Goal: Information Seeking & Learning: Learn about a topic

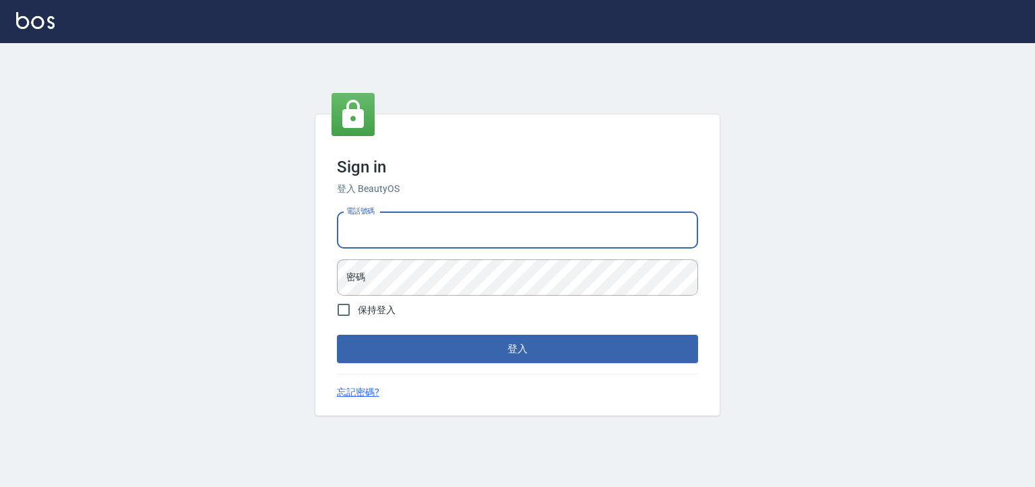
click at [412, 214] on input "電話號碼" at bounding box center [517, 230] width 361 height 36
type input "0930798111"
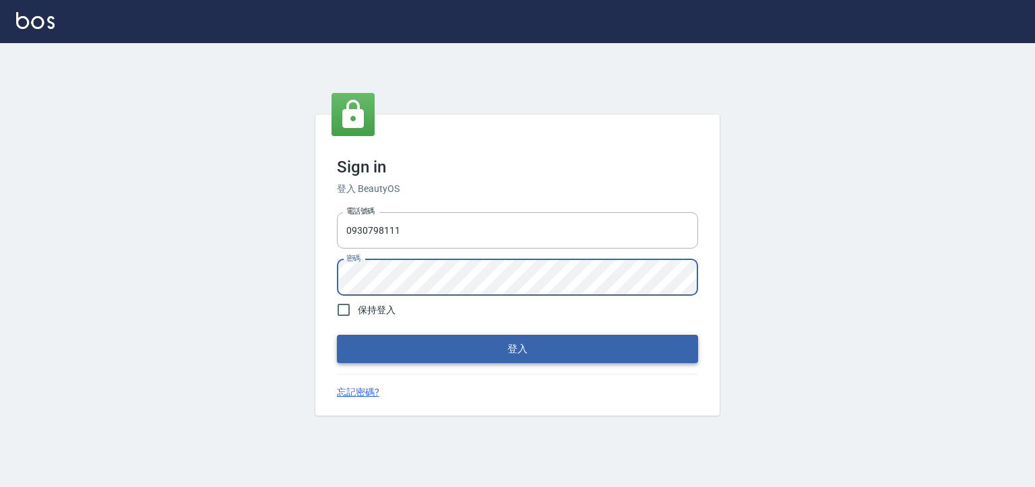
click at [376, 354] on button "登入" at bounding box center [517, 349] width 361 height 28
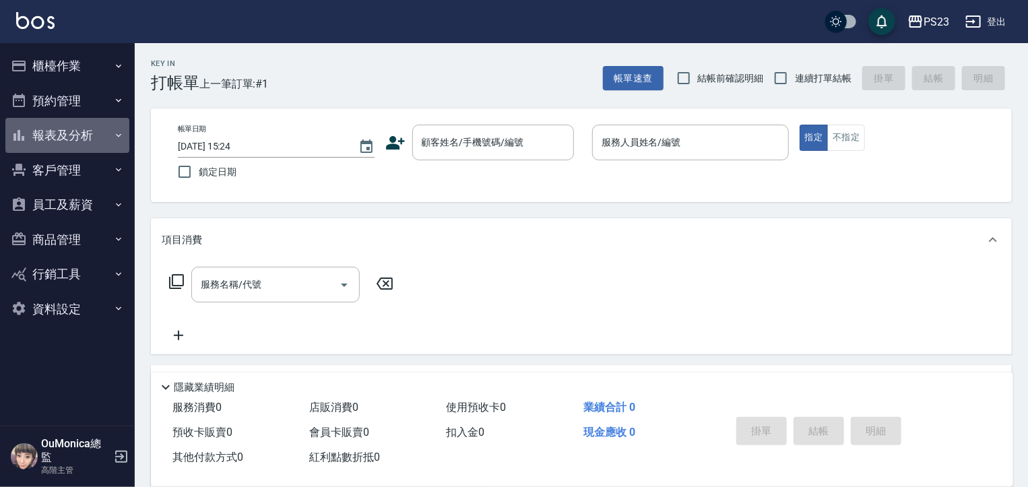
click at [71, 142] on button "報表及分析" at bounding box center [67, 135] width 124 height 35
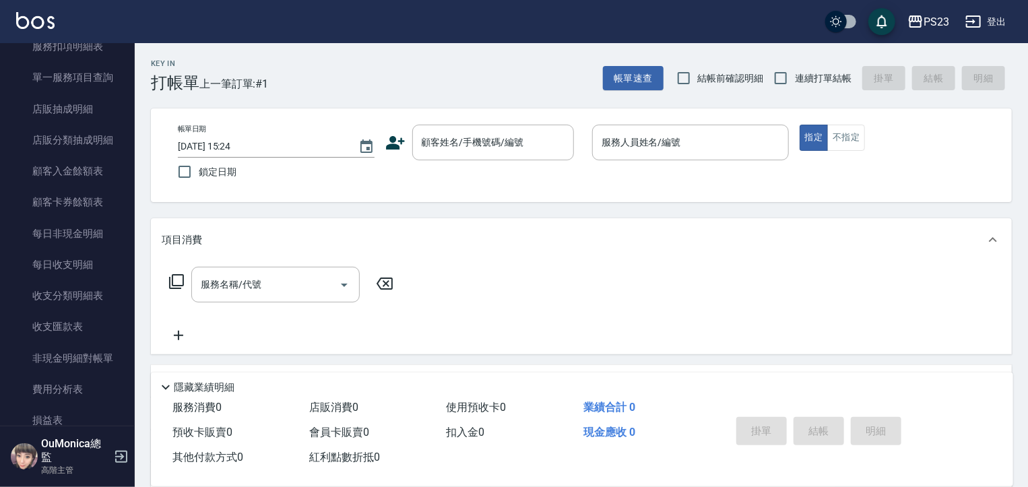
scroll to position [946, 0]
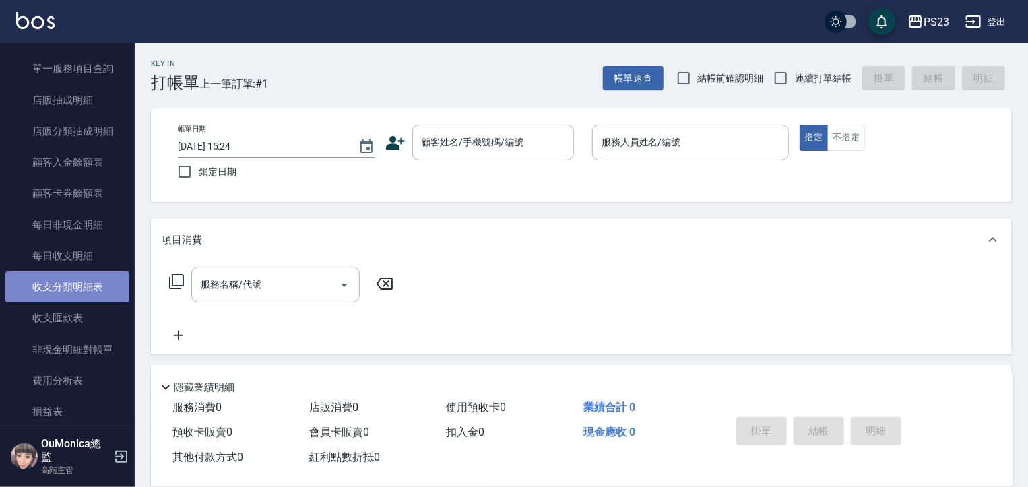
click at [106, 290] on link "收支分類明細表" at bounding box center [67, 287] width 124 height 31
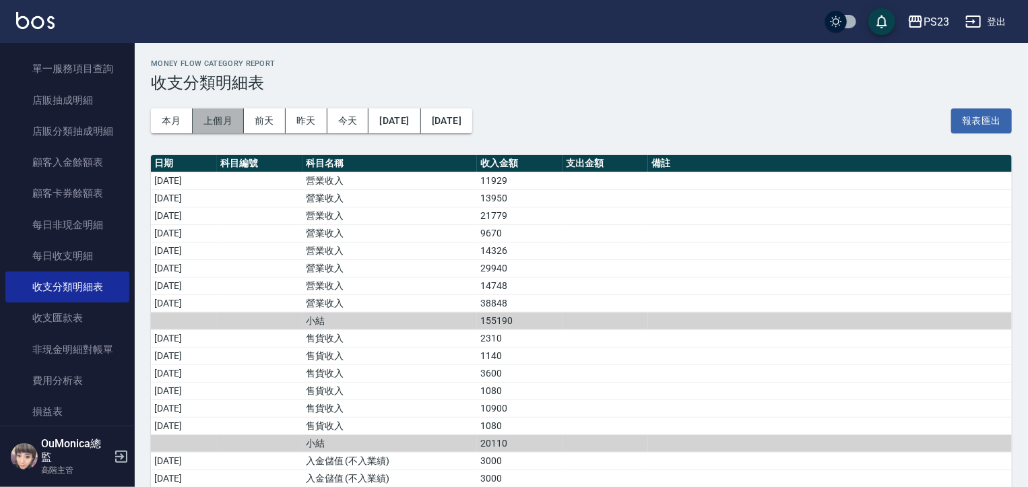
click at [226, 120] on button "上個月" at bounding box center [218, 120] width 51 height 25
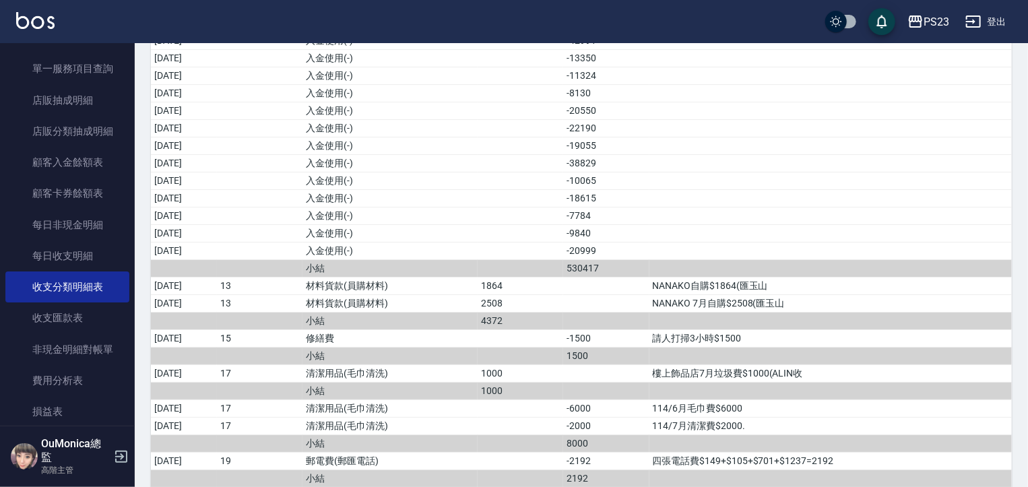
scroll to position [2315, 0]
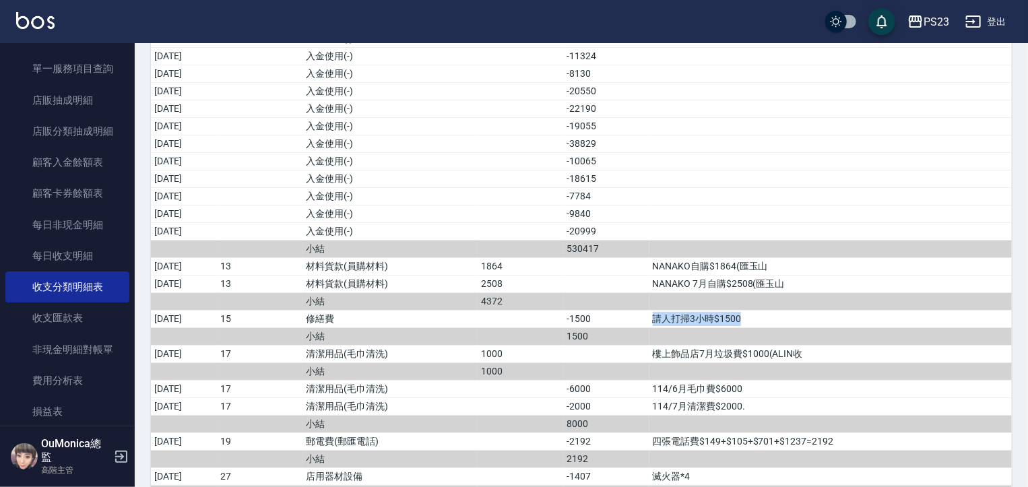
drag, startPoint x: 673, startPoint y: 296, endPoint x: 762, endPoint y: 296, distance: 88.9
click at [762, 310] on td "請人打掃3小時$1500" at bounding box center [831, 319] width 363 height 18
copy td "請人打掃3小時$1500"
drag, startPoint x: 714, startPoint y: 455, endPoint x: 674, endPoint y: 451, distance: 39.9
click at [674, 468] on td "滅火器*4" at bounding box center [831, 477] width 363 height 18
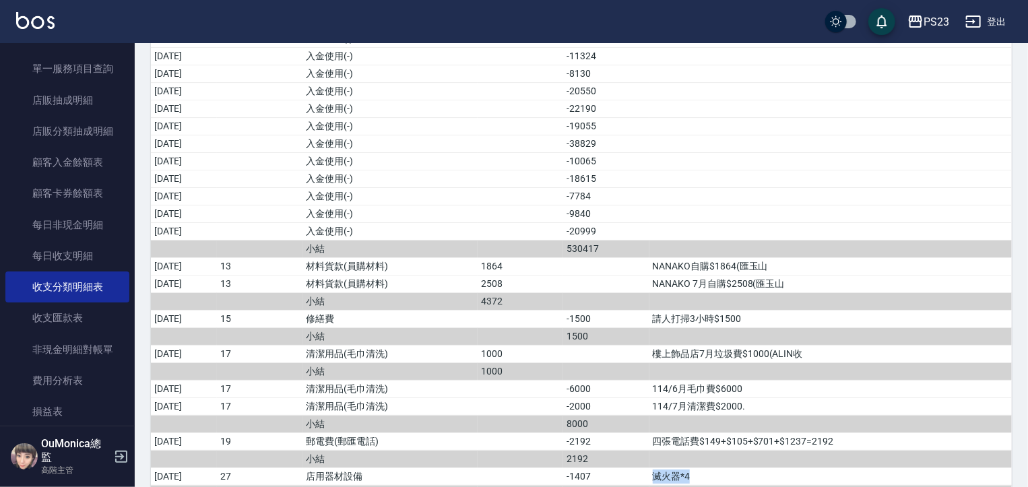
copy td "滅火器*4"
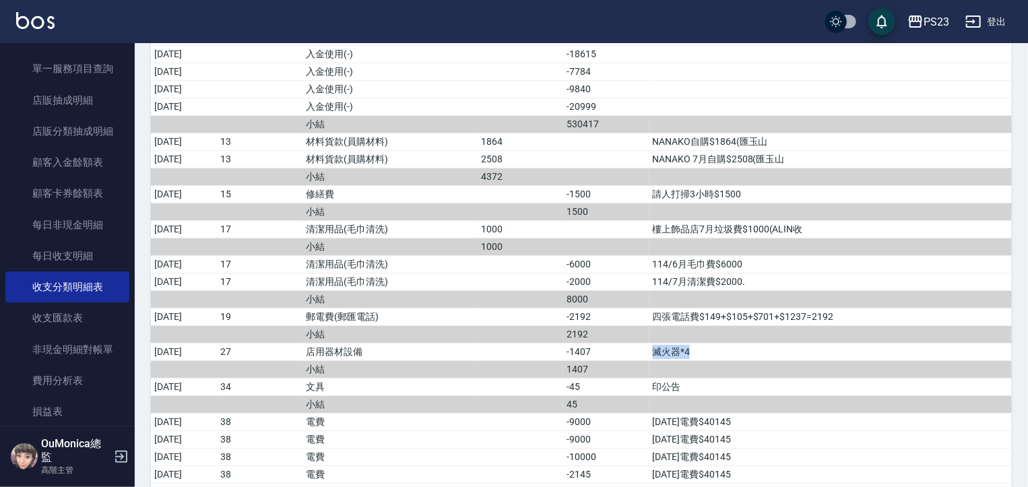
scroll to position [2449, 0]
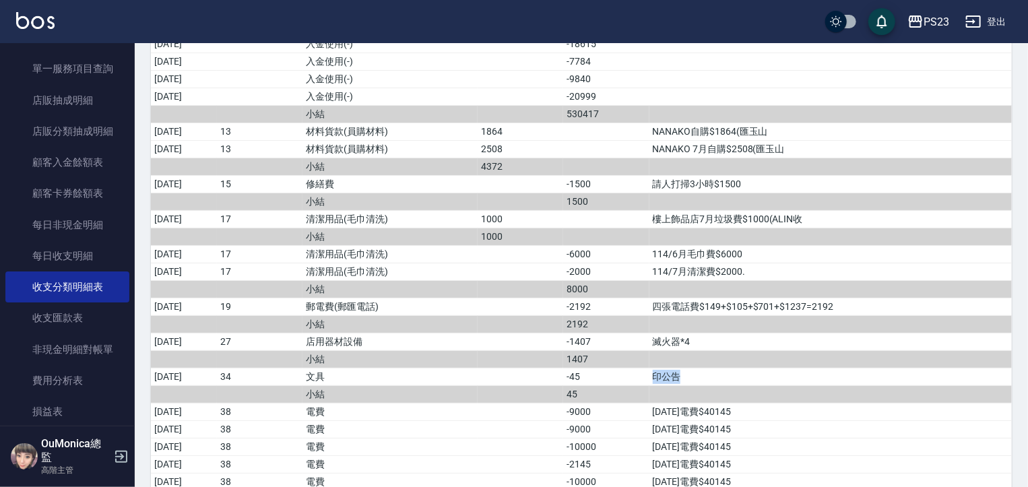
drag, startPoint x: 702, startPoint y: 354, endPoint x: 674, endPoint y: 356, distance: 28.3
click at [674, 368] on td "印公告" at bounding box center [831, 377] width 363 height 18
copy td "印公告"
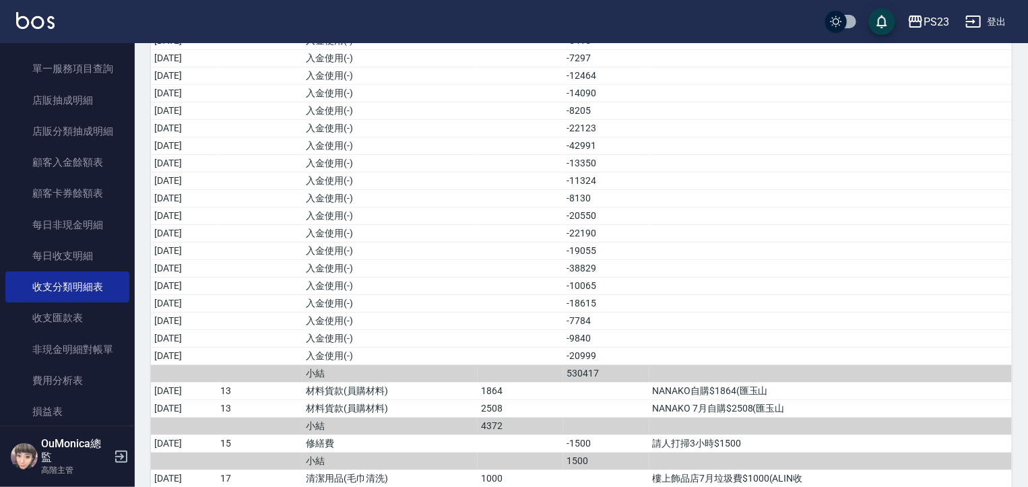
scroll to position [2193, 0]
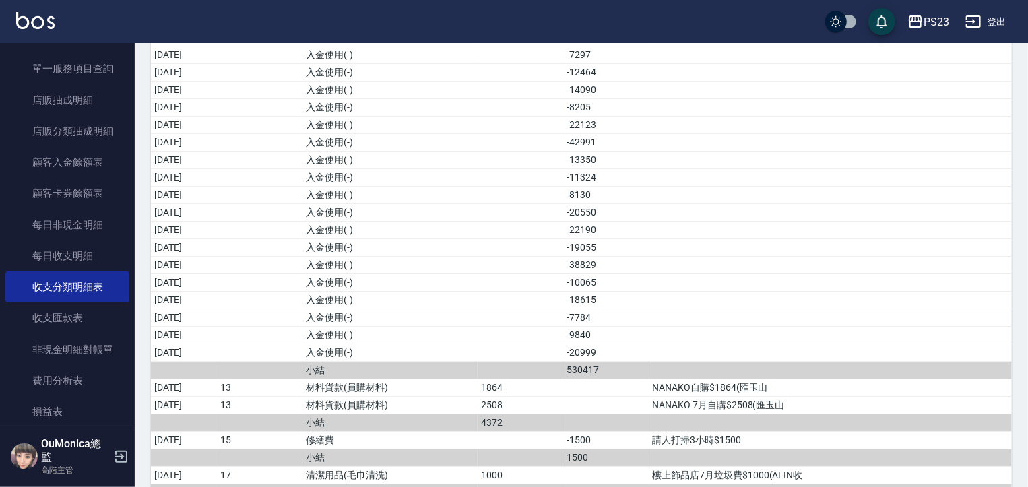
click at [696, 431] on td "請人打掃3小時$1500" at bounding box center [831, 440] width 363 height 18
drag, startPoint x: 775, startPoint y: 417, endPoint x: 716, endPoint y: 414, distance: 58.7
click at [691, 431] on td "請人打掃3小時$1500" at bounding box center [831, 440] width 363 height 18
copy td "打掃3小時$1500"
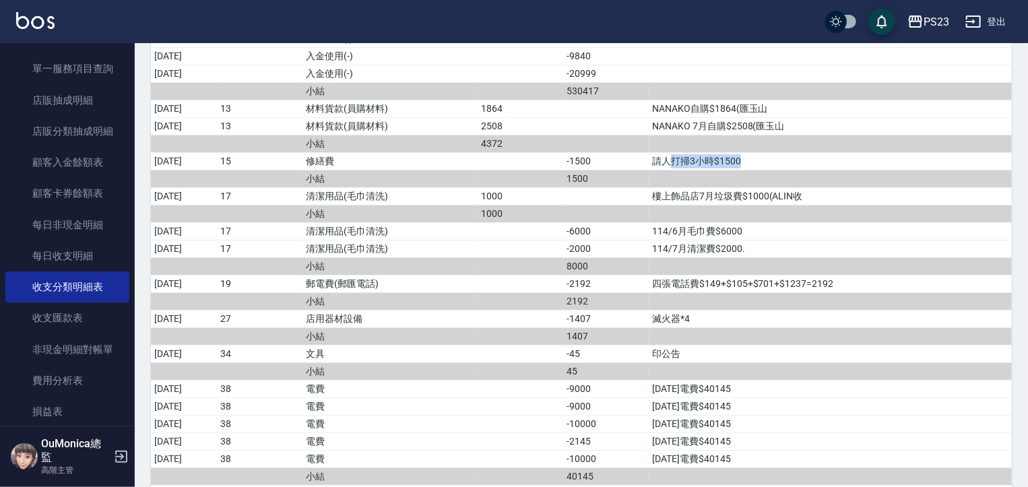
scroll to position [2482, 0]
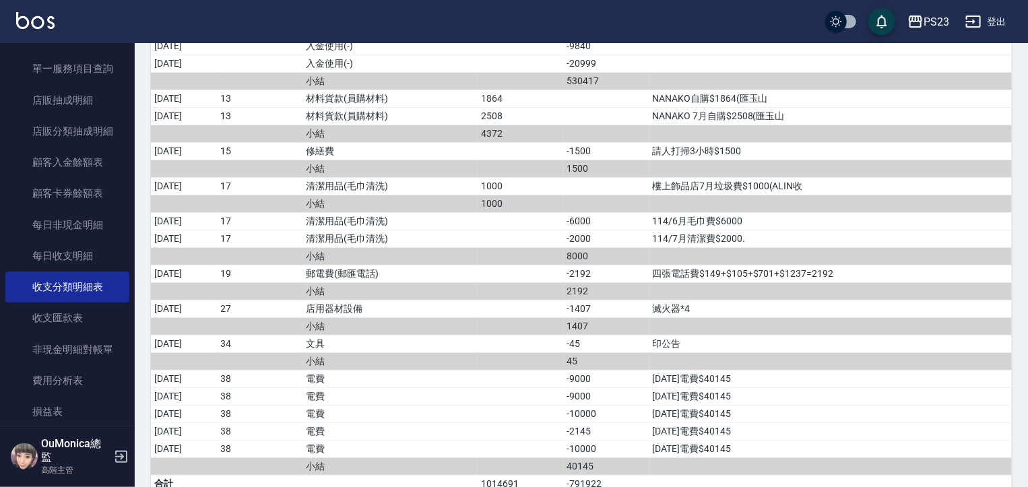
click at [712, 300] on td "滅火器*4" at bounding box center [831, 309] width 363 height 18
drag, startPoint x: 709, startPoint y: 290, endPoint x: 661, endPoint y: 290, distance: 47.8
click at [661, 300] on tr "2025/07/23 27 店用器材設備 -1407 滅火器*4" at bounding box center [581, 309] width 861 height 18
copy tr "滅火器*4"
drag, startPoint x: 702, startPoint y: 320, endPoint x: 672, endPoint y: 327, distance: 30.4
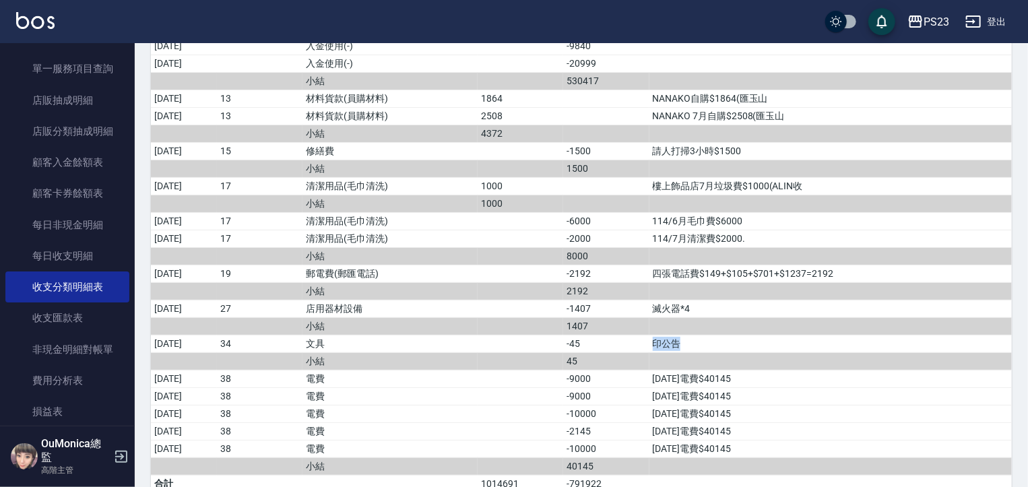
click at [672, 335] on td "印公告" at bounding box center [831, 344] width 363 height 18
copy td "印公告"
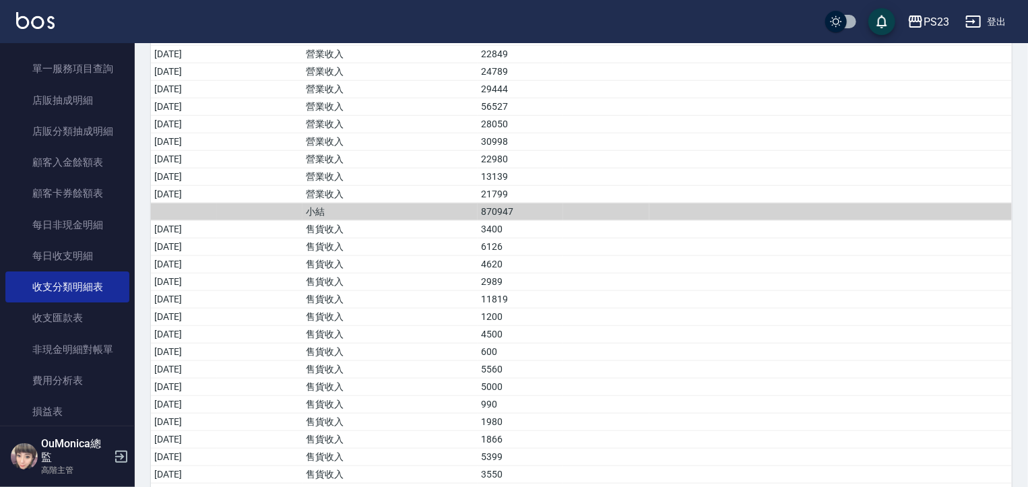
scroll to position [292, 0]
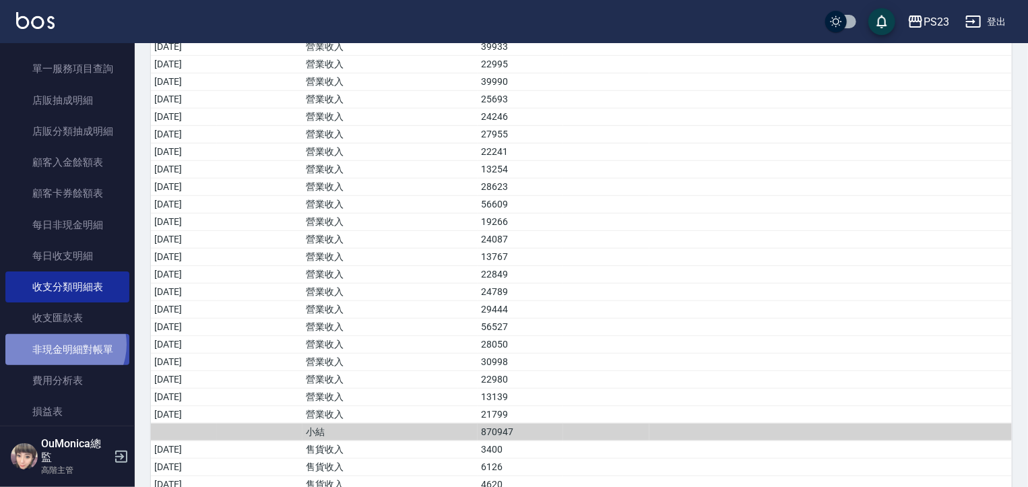
click at [60, 344] on link "非現金明細對帳單" at bounding box center [67, 349] width 124 height 31
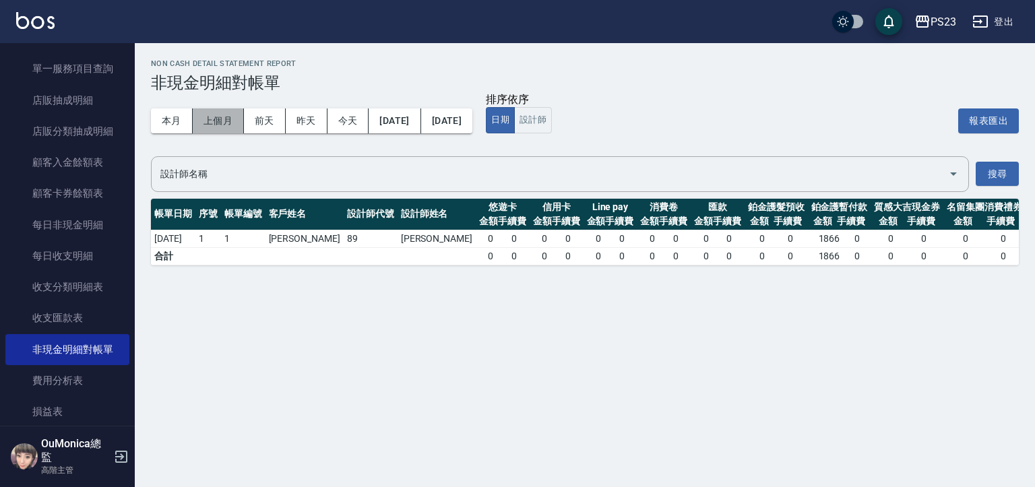
click at [215, 113] on button "上個月" at bounding box center [218, 120] width 51 height 25
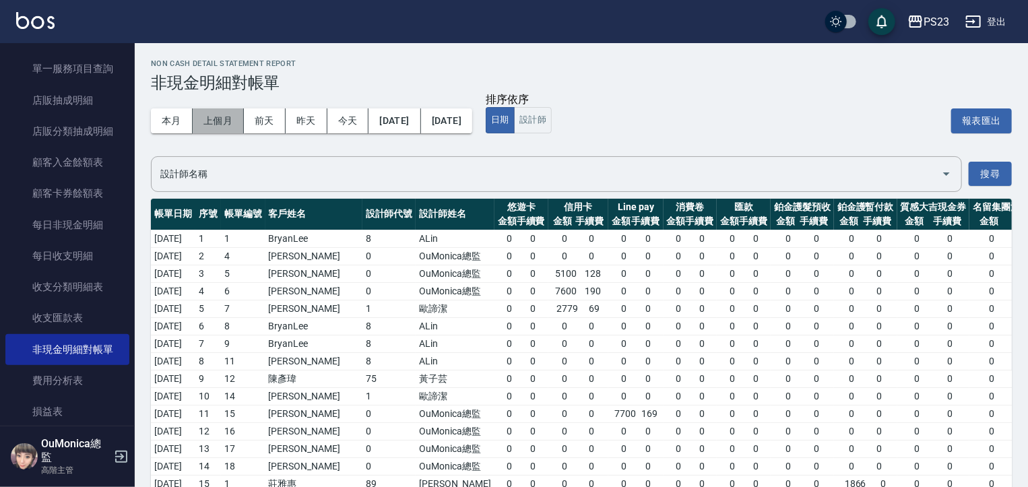
click at [223, 113] on button "上個月" at bounding box center [218, 120] width 51 height 25
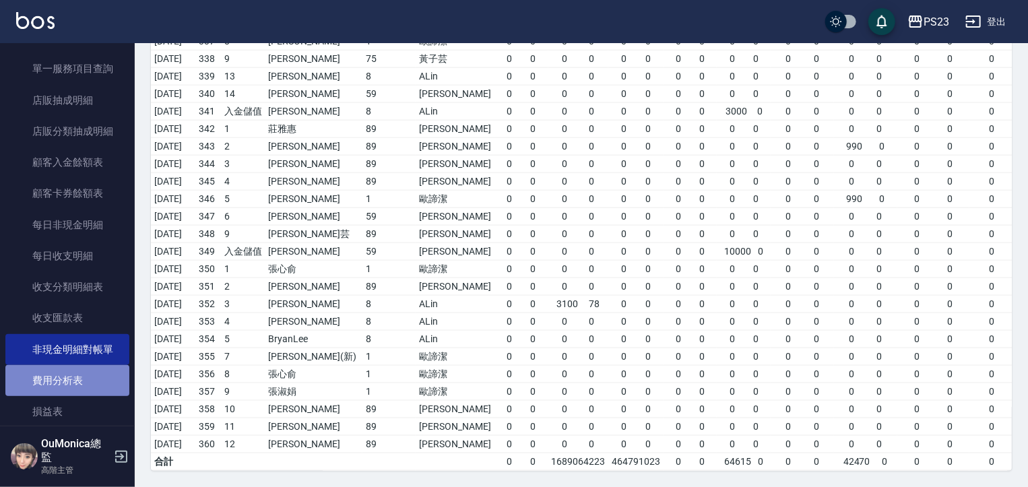
click at [77, 377] on link "費用分析表" at bounding box center [67, 380] width 124 height 31
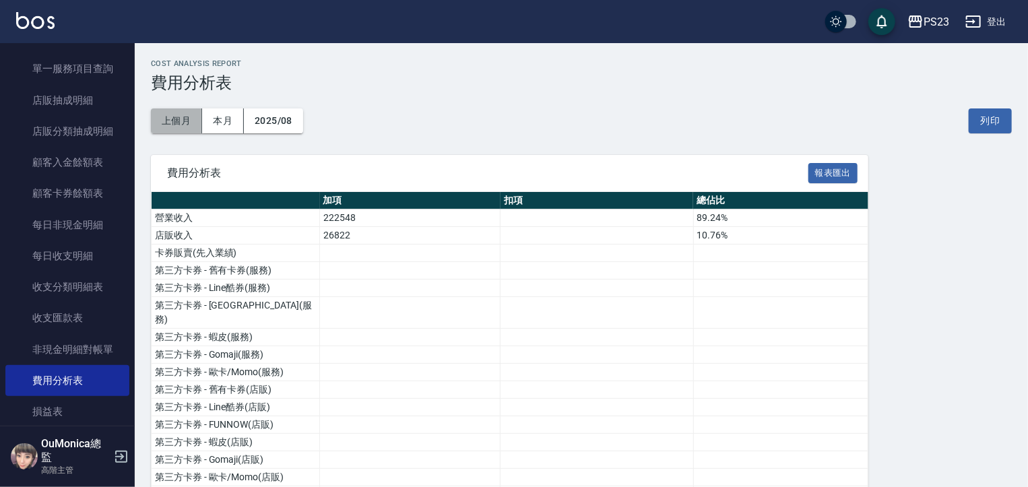
click at [188, 123] on button "上個月" at bounding box center [176, 120] width 51 height 25
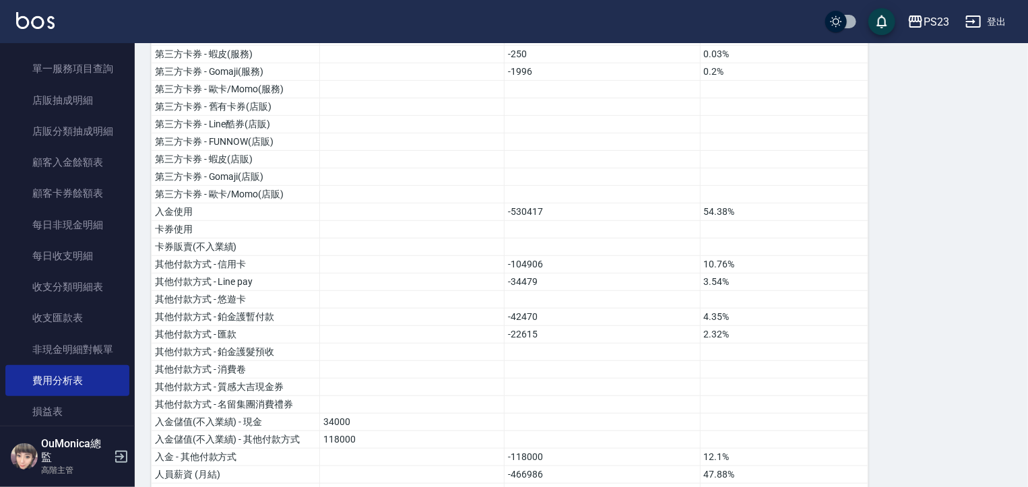
scroll to position [284, 0]
drag, startPoint x: 1017, startPoint y: 202, endPoint x: 1012, endPoint y: 261, distance: 58.8
click at [1012, 261] on div "PS23 2025-07 費用分析表 列印時間： 2025-08-11-16:02 Cost analysis Report 費用分析表 上個月 本月 202…" at bounding box center [581, 488] width 893 height 1424
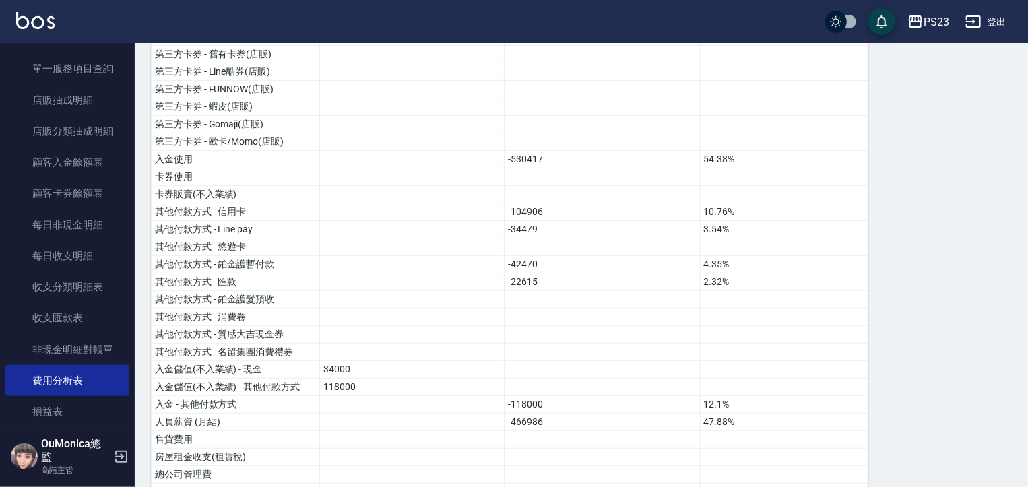
click at [1022, 262] on div "PS23 2025-07 費用分析表 列印時間： 2025-08-11-16:02 Cost analysis Report 費用分析表 上個月 本月 202…" at bounding box center [581, 436] width 893 height 1424
drag, startPoint x: 1020, startPoint y: 282, endPoint x: 1021, endPoint y: 296, distance: 14.2
click at [1021, 296] on div "PS23 2025-07 費用分析表 列印時間： 2025-08-11-16:02 Cost analysis Report 費用分析表 上個月 本月 202…" at bounding box center [581, 436] width 893 height 1424
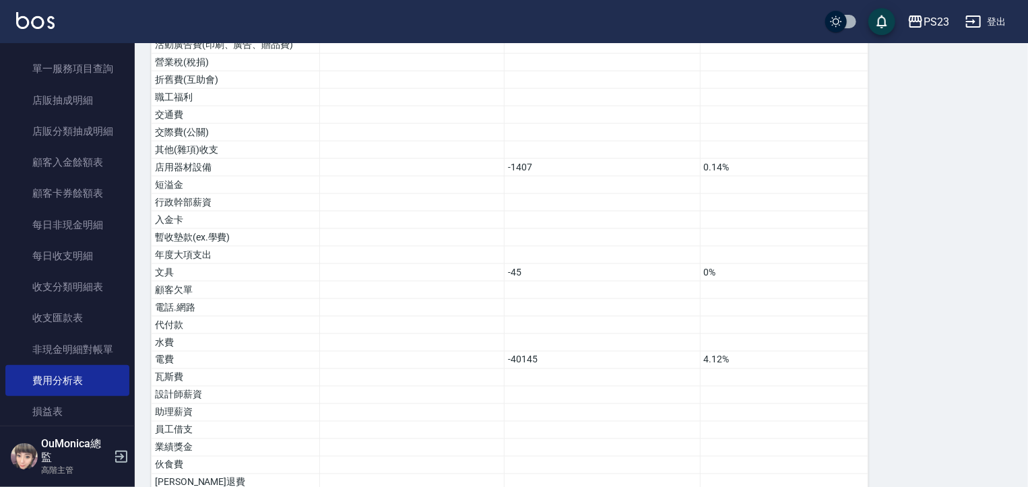
scroll to position [989, 0]
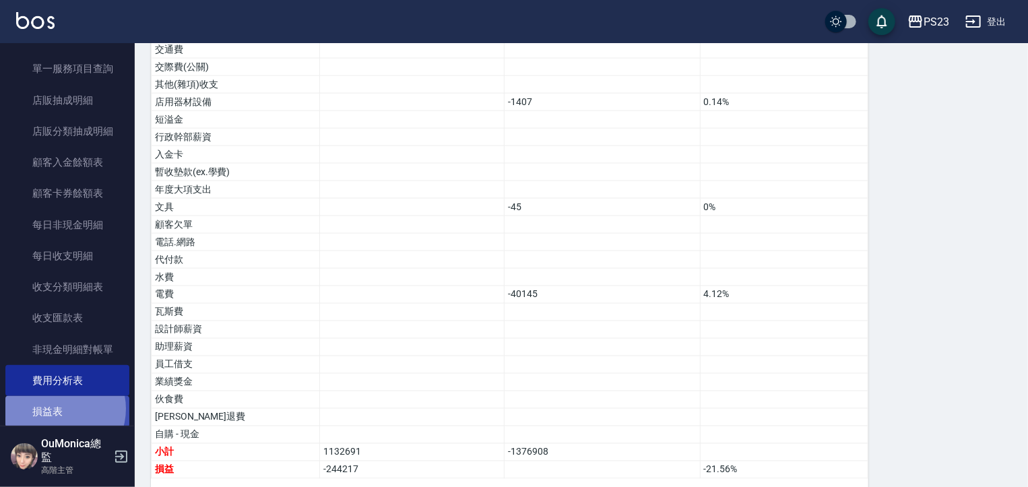
click at [58, 408] on link "損益表" at bounding box center [67, 411] width 124 height 31
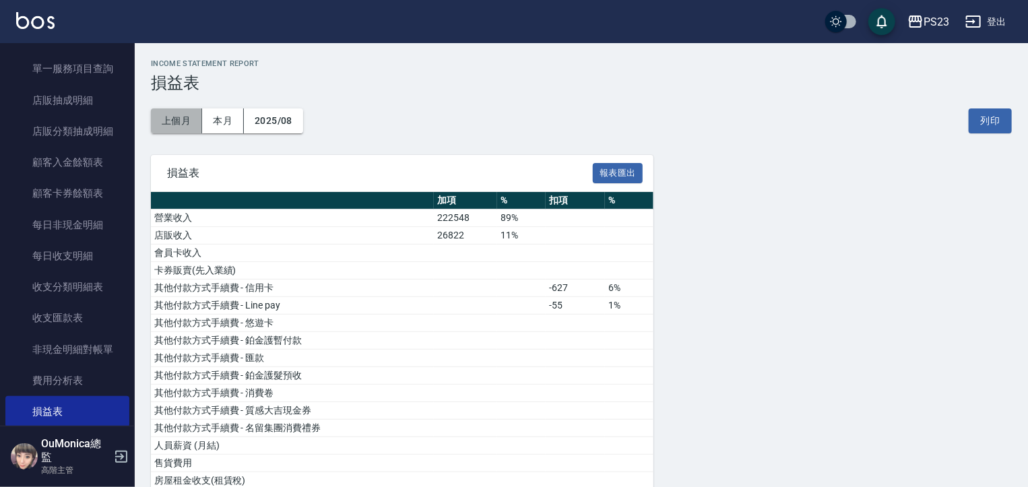
click at [183, 119] on button "上個月" at bounding box center [176, 120] width 51 height 25
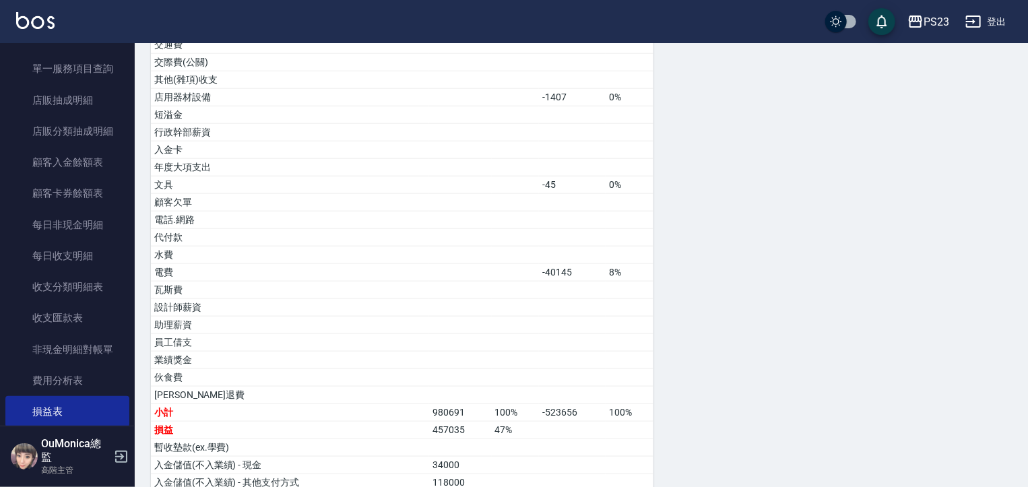
scroll to position [728, 0]
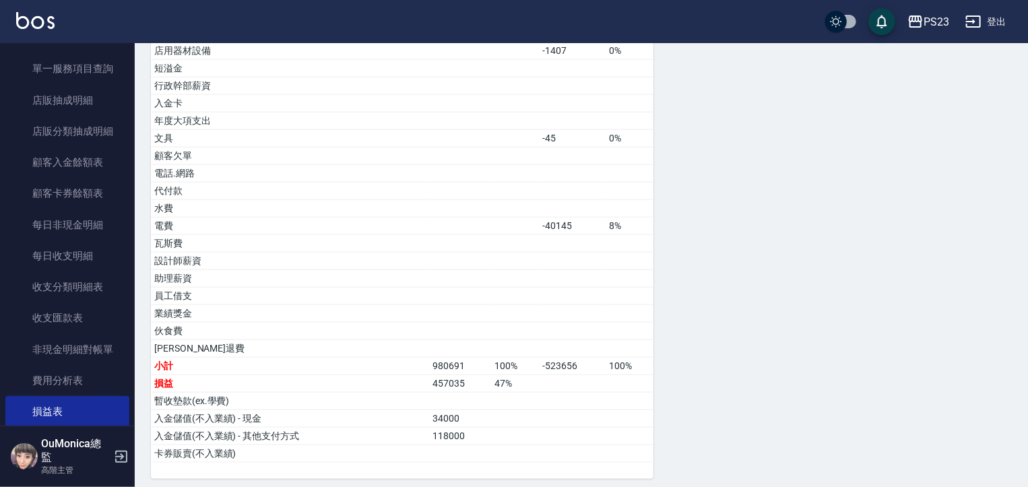
click at [124, 317] on nav "櫃檯作業 打帳單 帳單列表 掛單列表 座位開單 營業儀表板 現金收支登錄 高階收支登錄 材料自購登錄 每日結帳 排班表 現場電腦打卡 掃碼打卡 預約管理 預約…" at bounding box center [67, 234] width 135 height 383
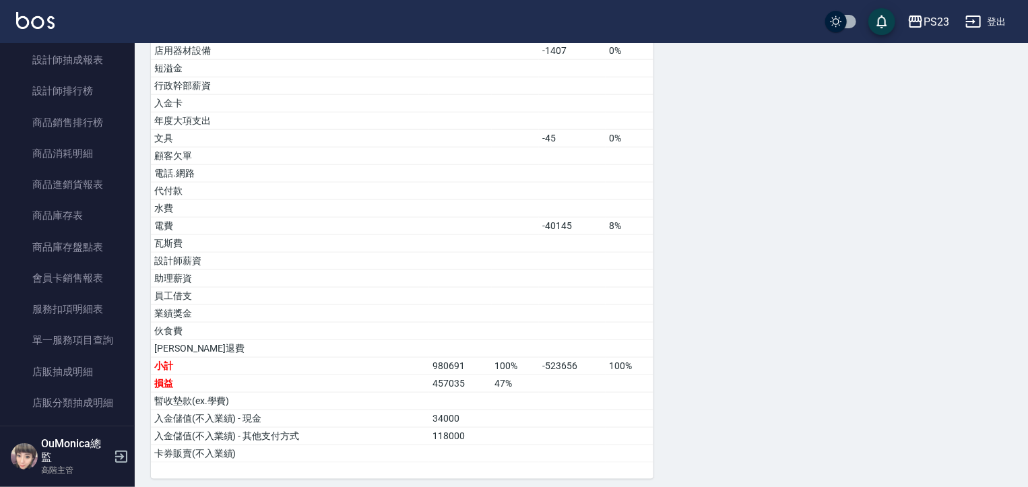
scroll to position [605, 0]
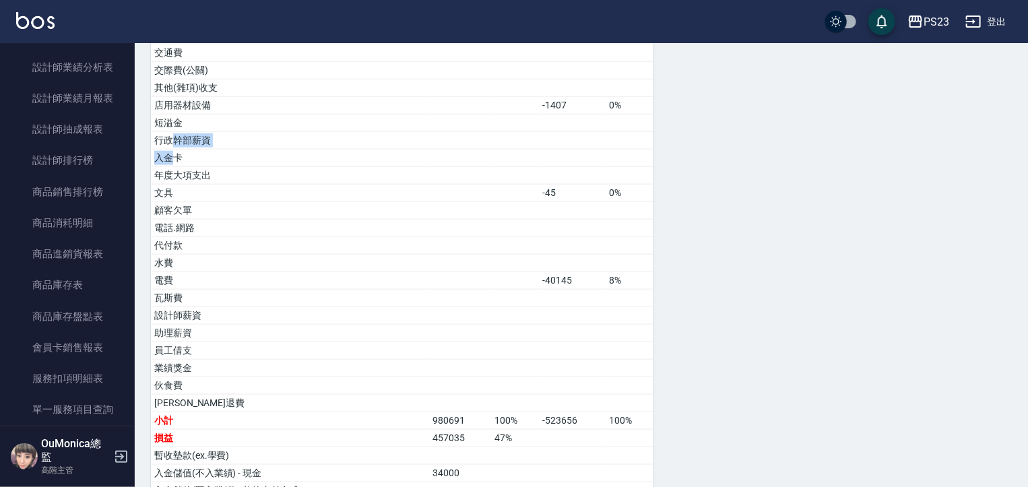
scroll to position [656, 0]
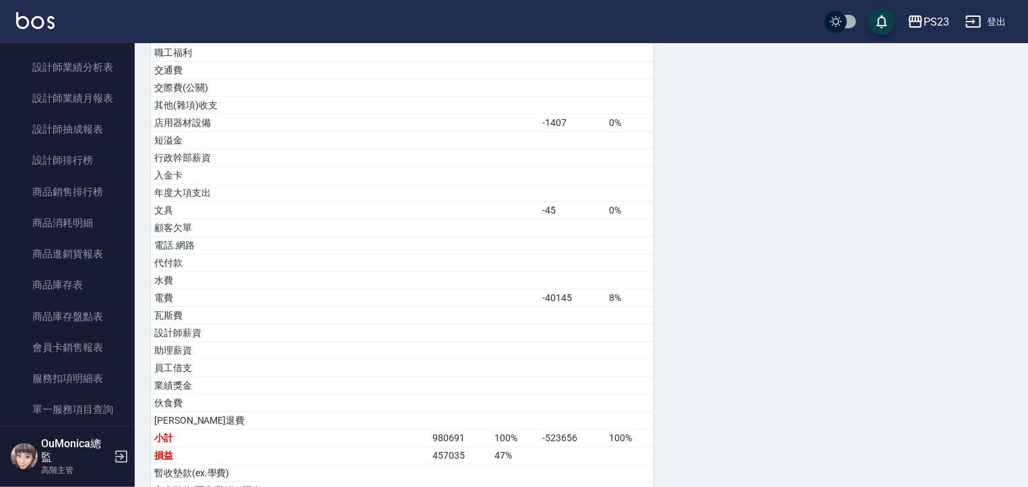
drag, startPoint x: 914, startPoint y: 249, endPoint x: 914, endPoint y: 241, distance: 8.8
click at [925, 230] on div "損益表 報表匯出 加項 % 扣項 % 營業收入 870947 89% 店販收入 104372 11% 會員卡收入 卡券販賣(先入業績) 其他付款方式手續費 -…" at bounding box center [581, 25] width 861 height 1053
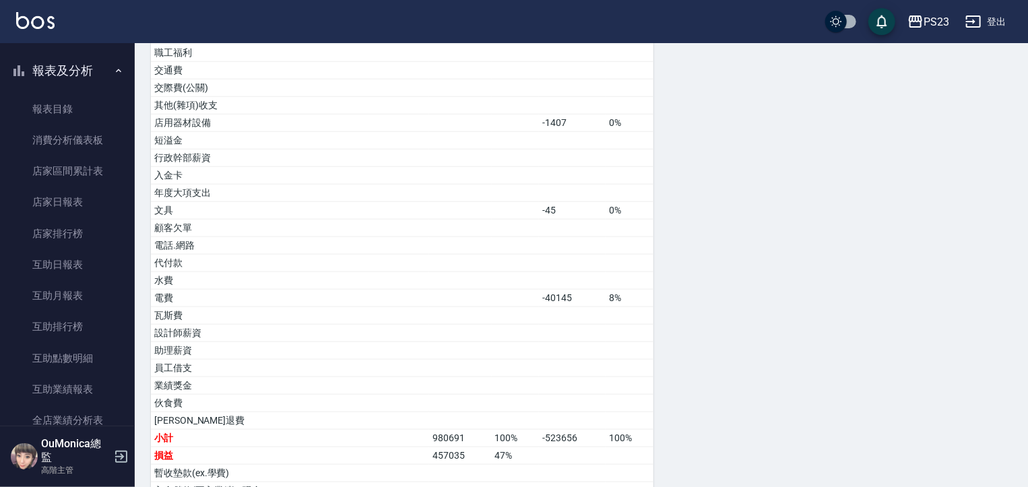
scroll to position [0, 0]
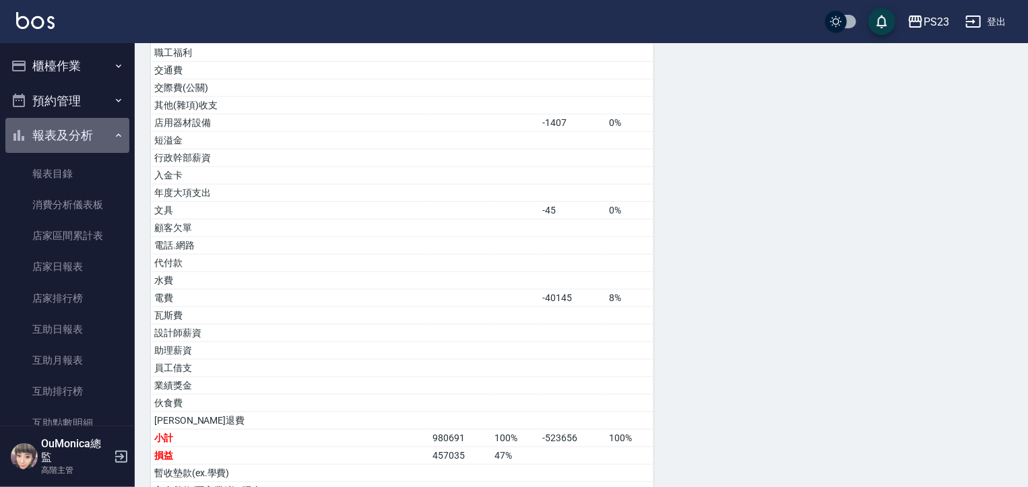
click at [86, 133] on button "報表及分析" at bounding box center [67, 135] width 124 height 35
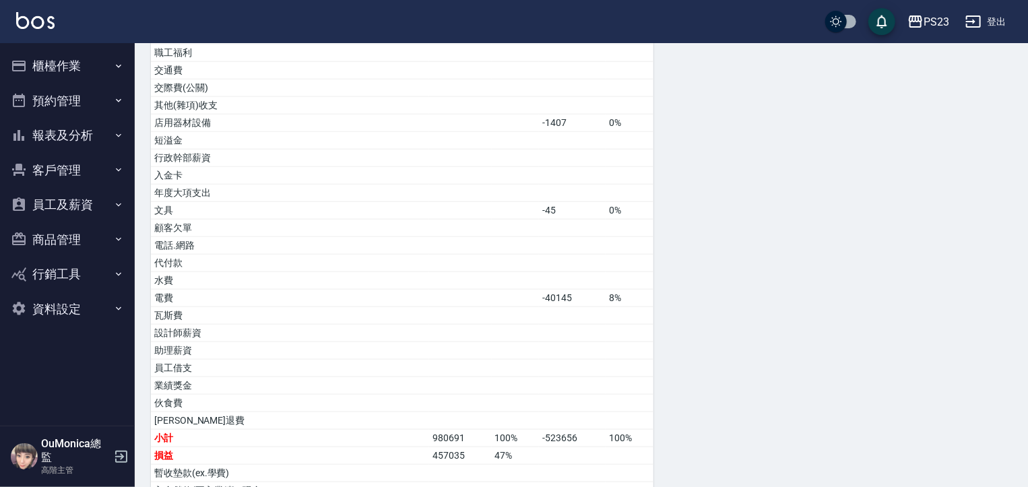
click at [67, 172] on button "客戶管理" at bounding box center [67, 170] width 124 height 35
click at [65, 169] on button "客戶管理" at bounding box center [67, 170] width 124 height 35
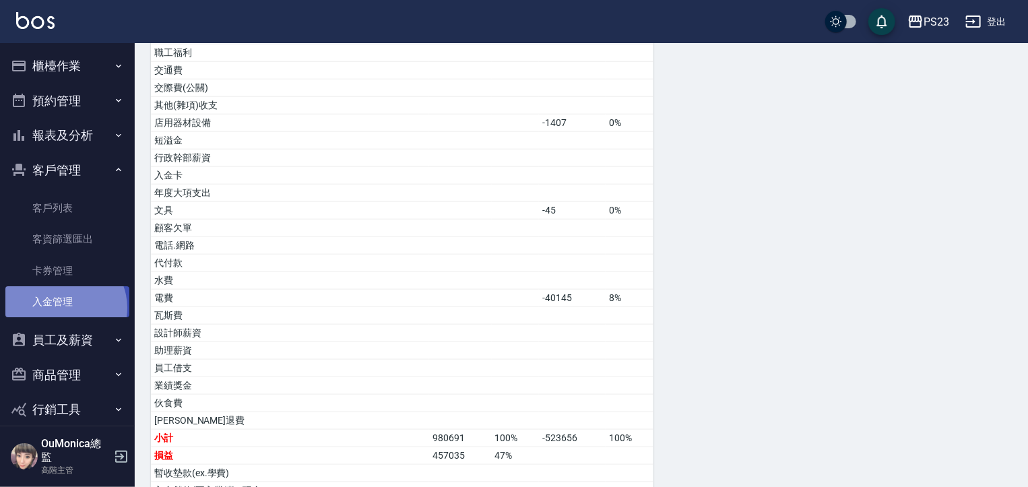
click at [63, 308] on link "入金管理" at bounding box center [67, 301] width 124 height 31
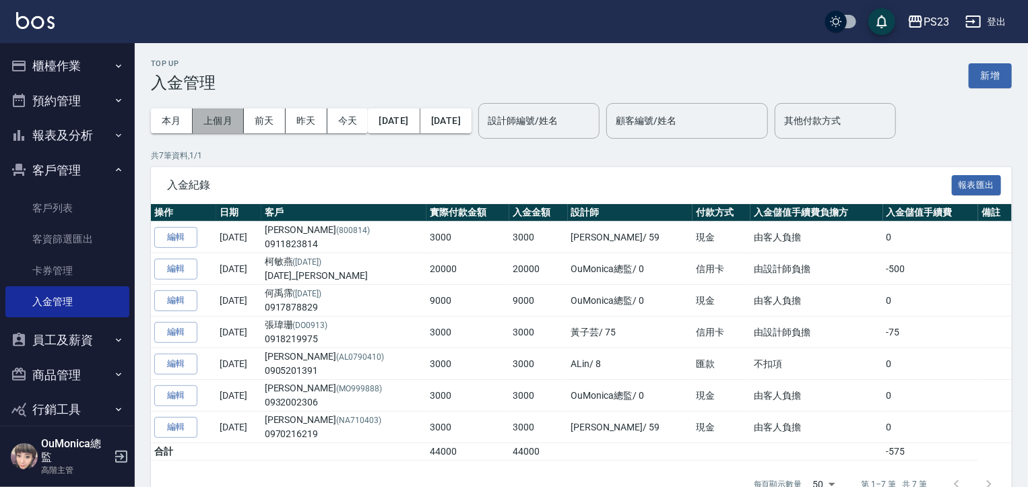
click at [218, 126] on button "上個月" at bounding box center [218, 120] width 51 height 25
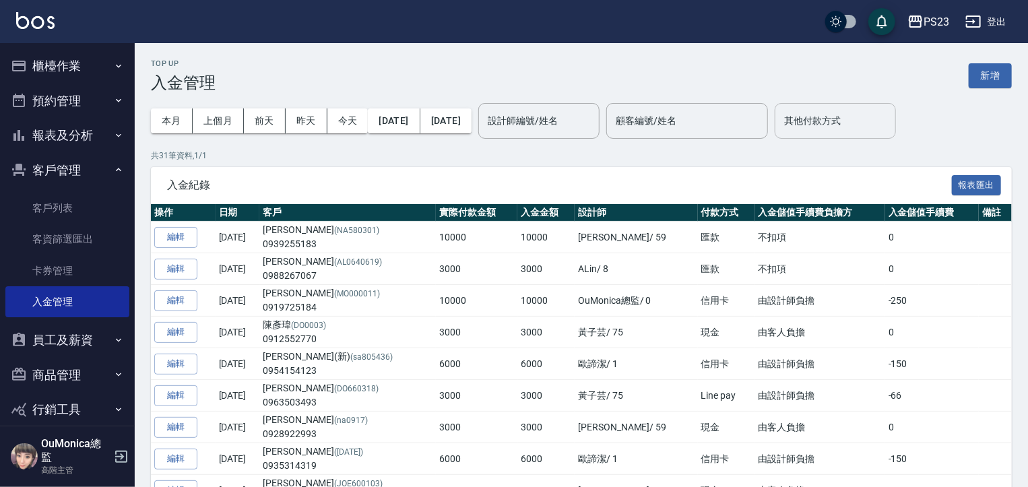
click at [890, 131] on input "其他付款方式" at bounding box center [835, 121] width 109 height 24
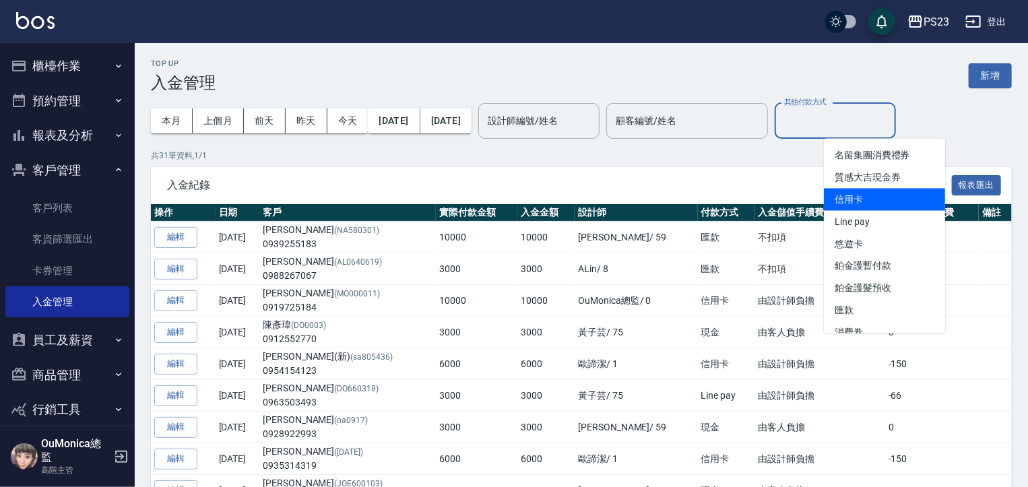
click at [837, 196] on span "信用卡" at bounding box center [884, 200] width 121 height 22
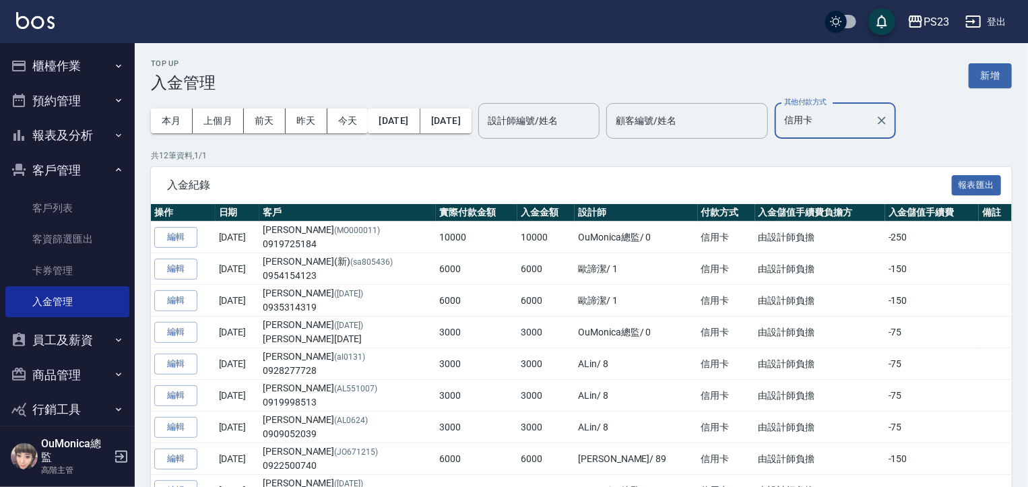
click at [870, 117] on input "信用卡" at bounding box center [825, 121] width 89 height 24
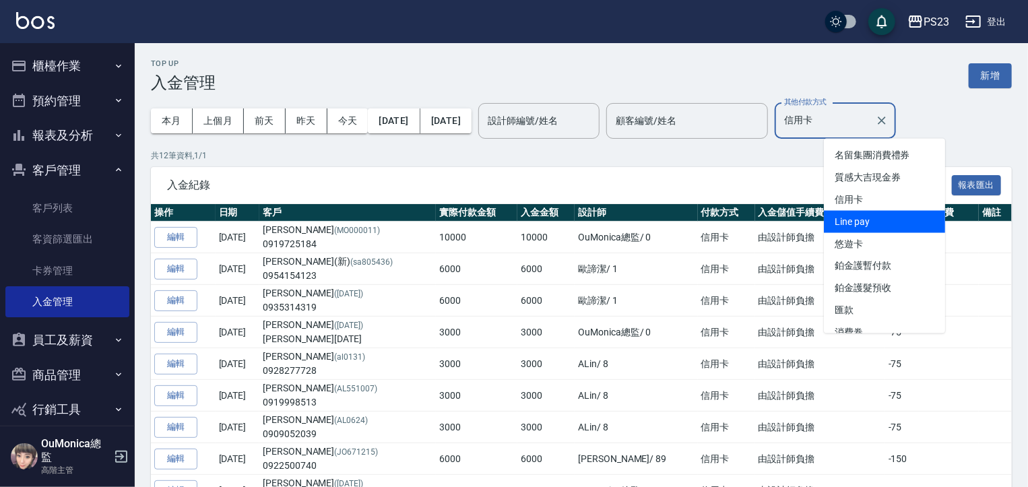
click at [862, 223] on span "Line pay" at bounding box center [884, 222] width 121 height 22
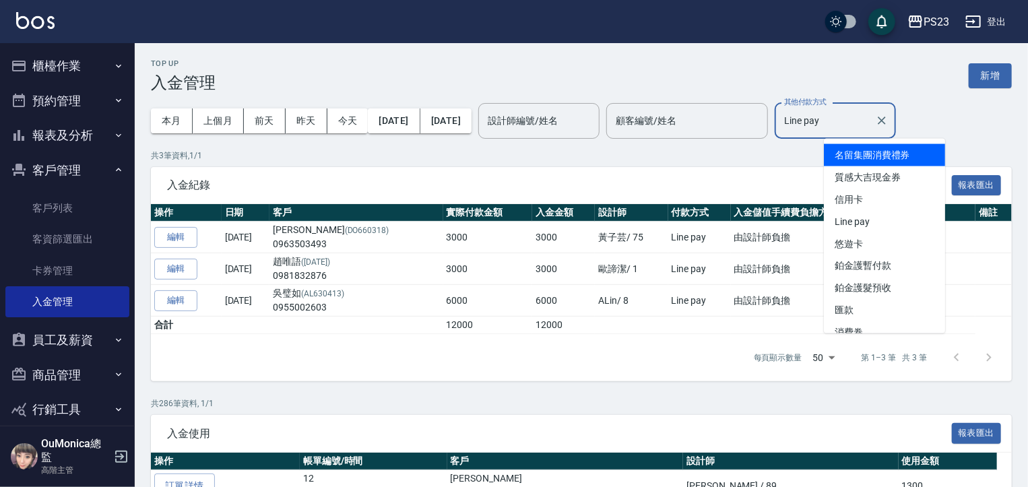
click at [870, 115] on input "Line pay" at bounding box center [825, 121] width 89 height 24
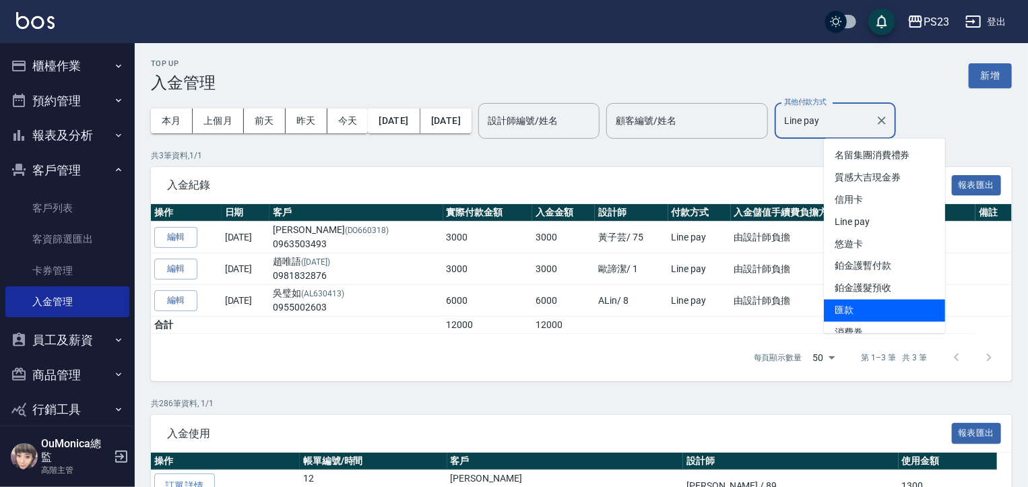
click at [847, 309] on span "匯款" at bounding box center [884, 311] width 121 height 22
type input "匯款"
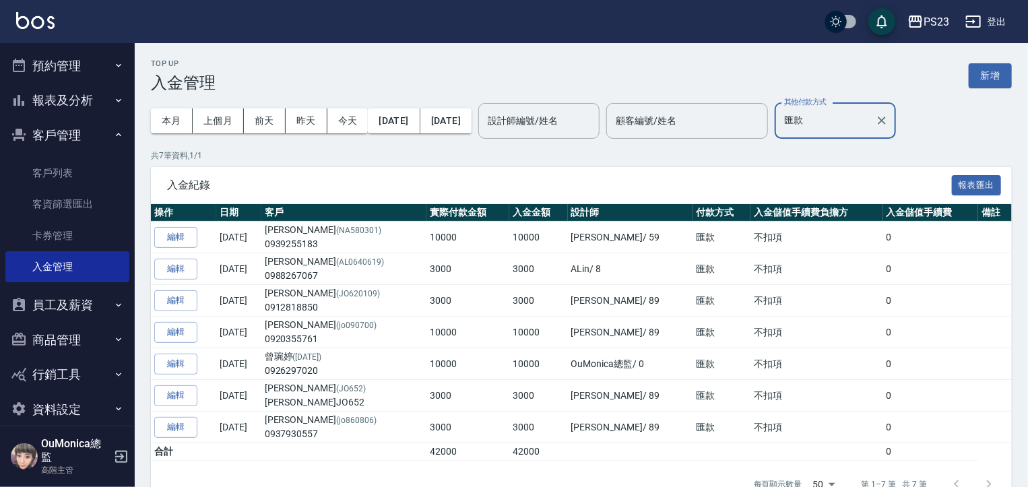
scroll to position [51, 0]
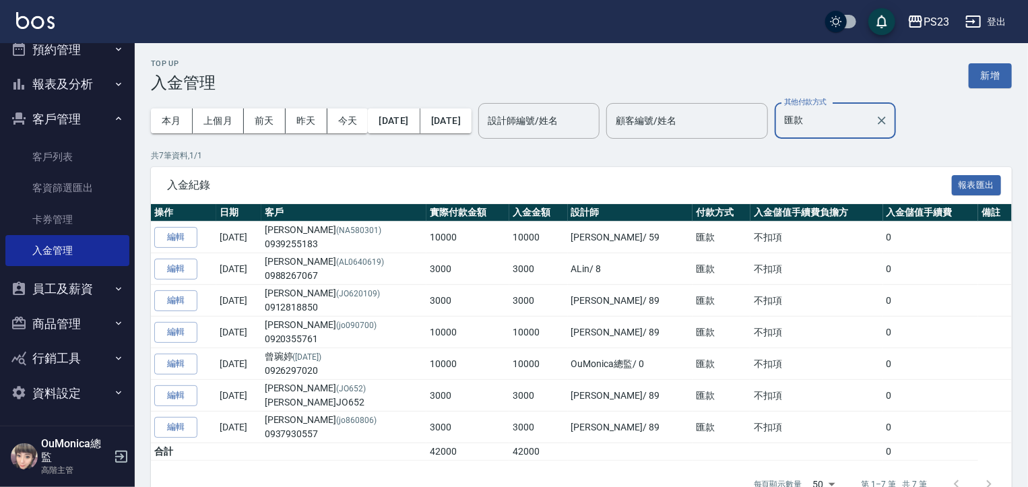
click at [104, 121] on button "客戶管理" at bounding box center [67, 119] width 124 height 35
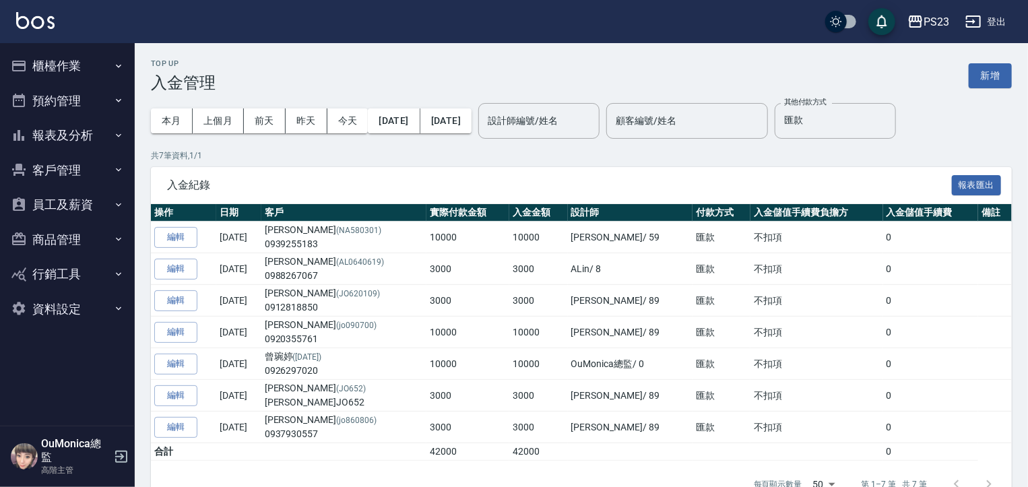
scroll to position [0, 0]
click at [101, 131] on button "報表及分析" at bounding box center [67, 135] width 124 height 35
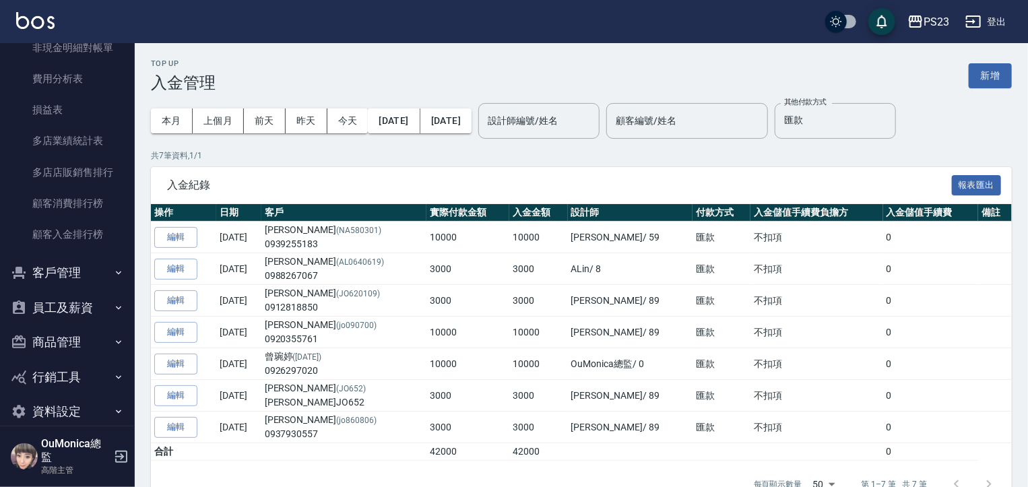
scroll to position [1267, 0]
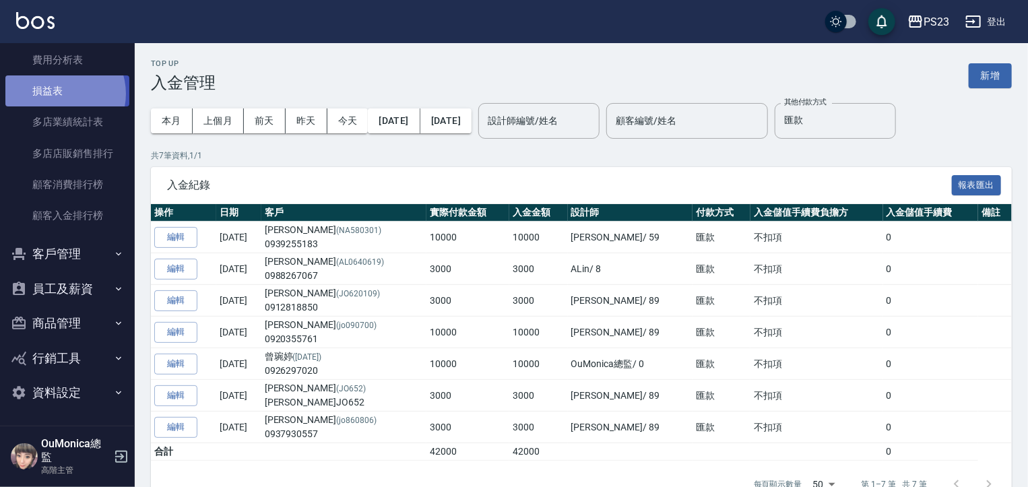
click at [59, 94] on link "損益表" at bounding box center [67, 90] width 124 height 31
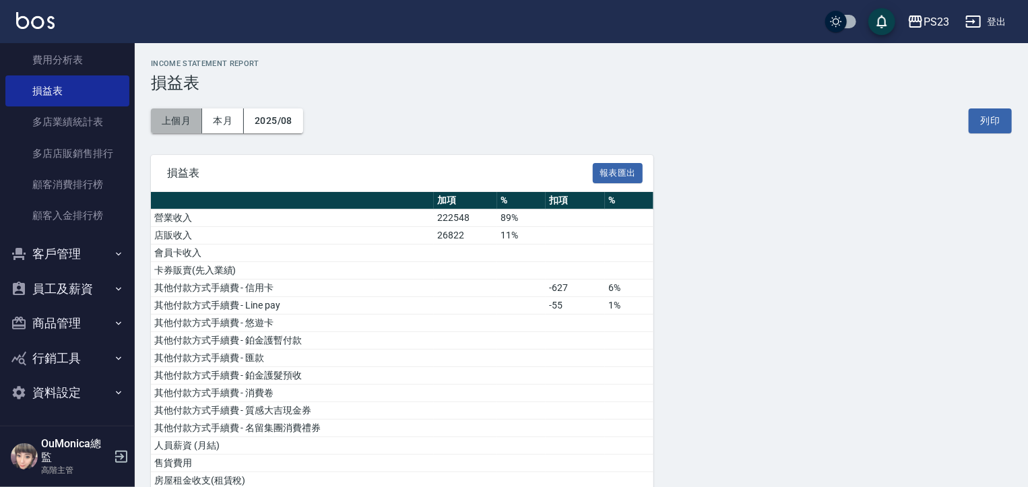
click at [188, 123] on button "上個月" at bounding box center [176, 120] width 51 height 25
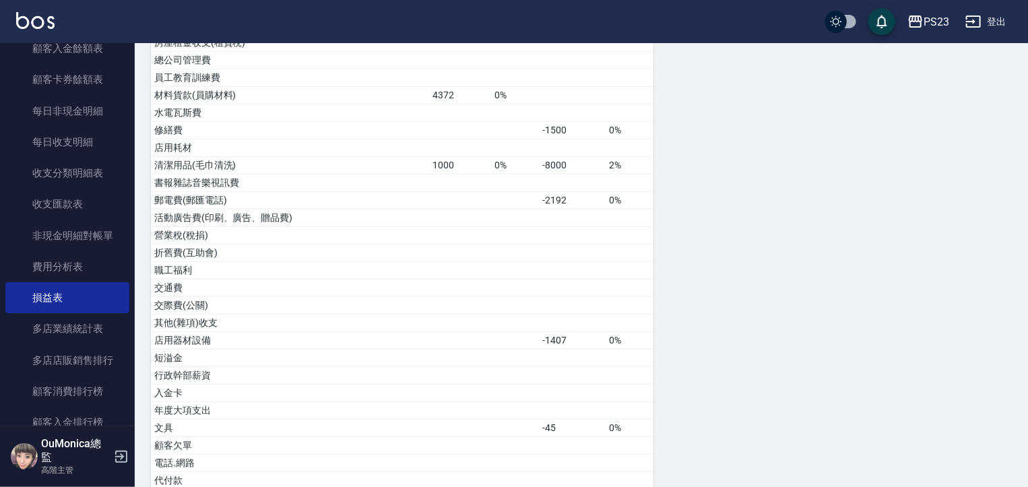
scroll to position [1046, 0]
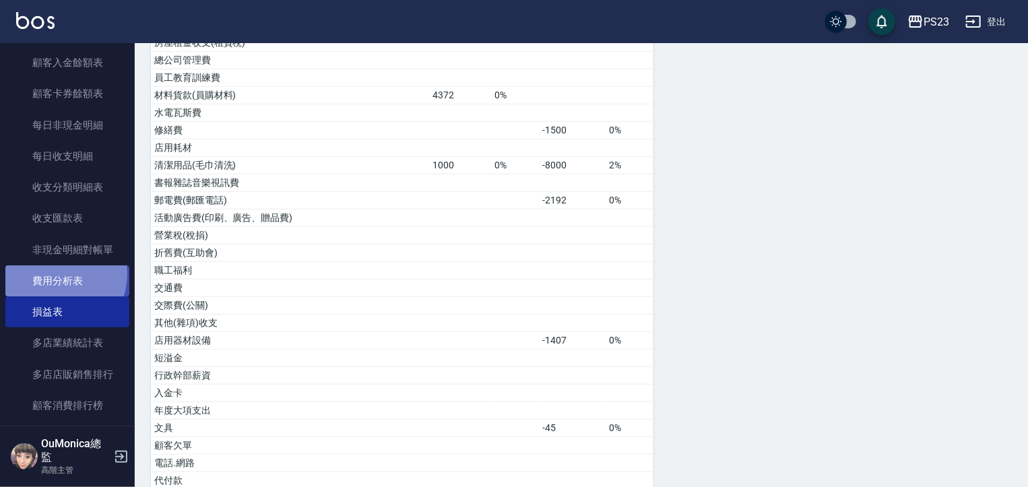
click at [59, 273] on link "費用分析表" at bounding box center [67, 280] width 124 height 31
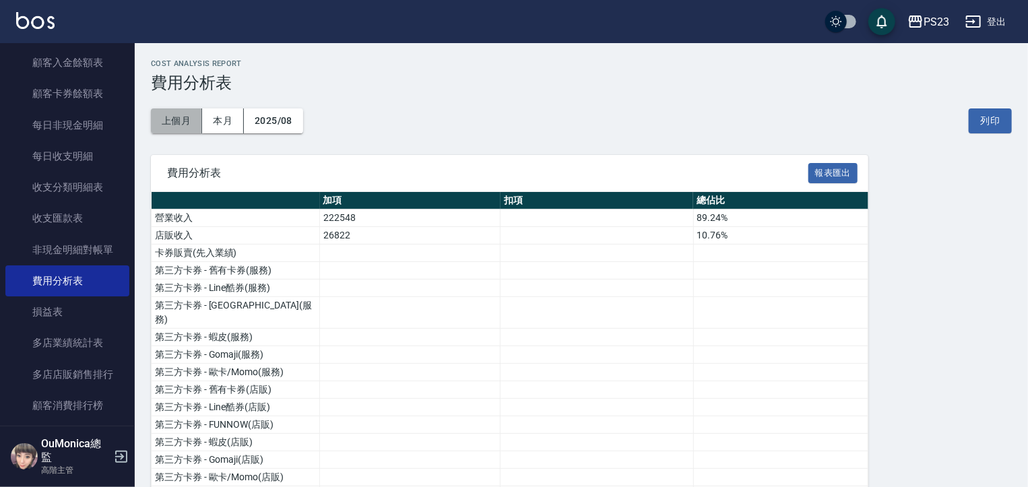
click at [175, 126] on button "上個月" at bounding box center [176, 120] width 51 height 25
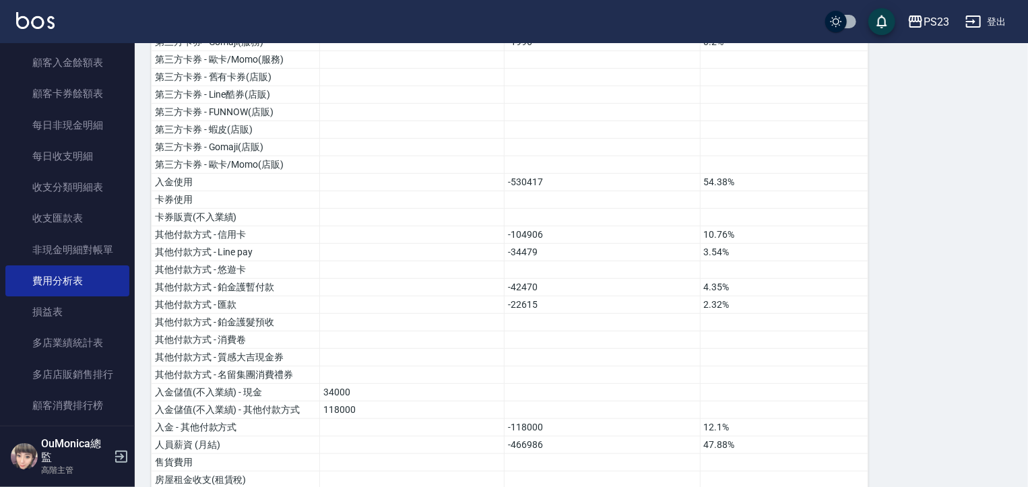
scroll to position [315, 0]
drag, startPoint x: 1011, startPoint y: 225, endPoint x: 1007, endPoint y: 245, distance: 19.8
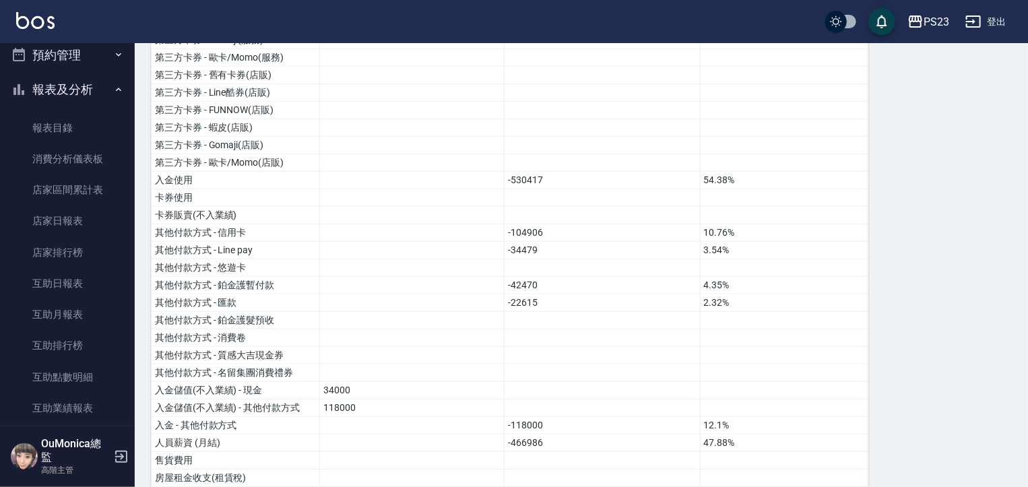
scroll to position [30, 0]
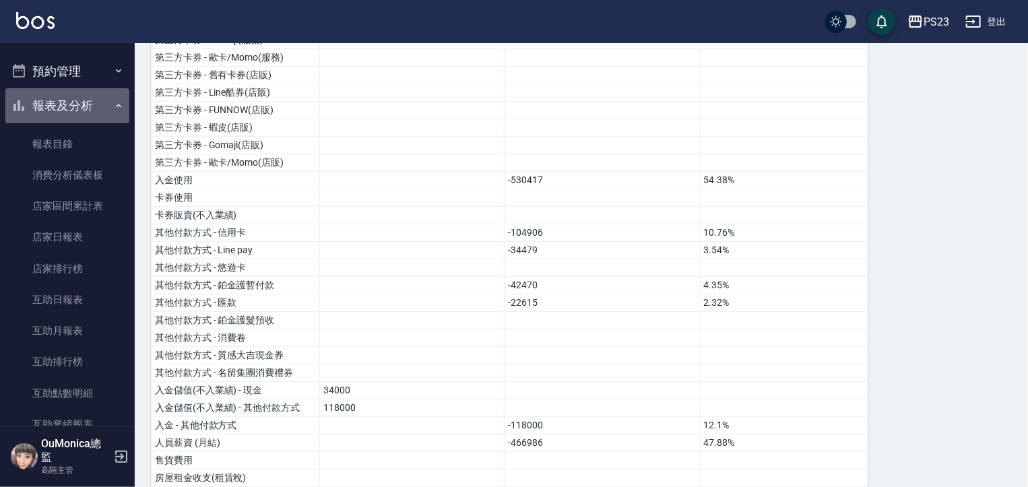
click at [70, 106] on button "報表及分析" at bounding box center [67, 105] width 124 height 35
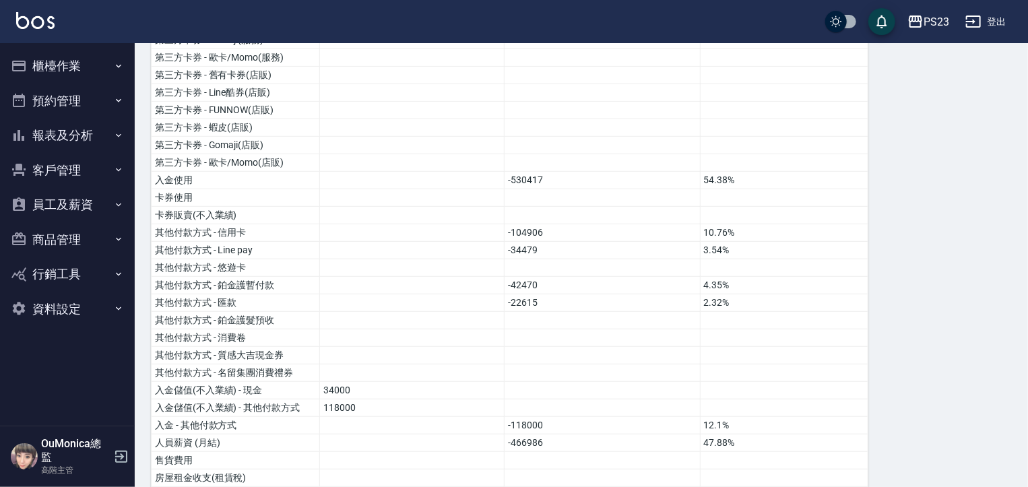
scroll to position [0, 0]
click at [73, 209] on button "員工及薪資" at bounding box center [67, 204] width 124 height 35
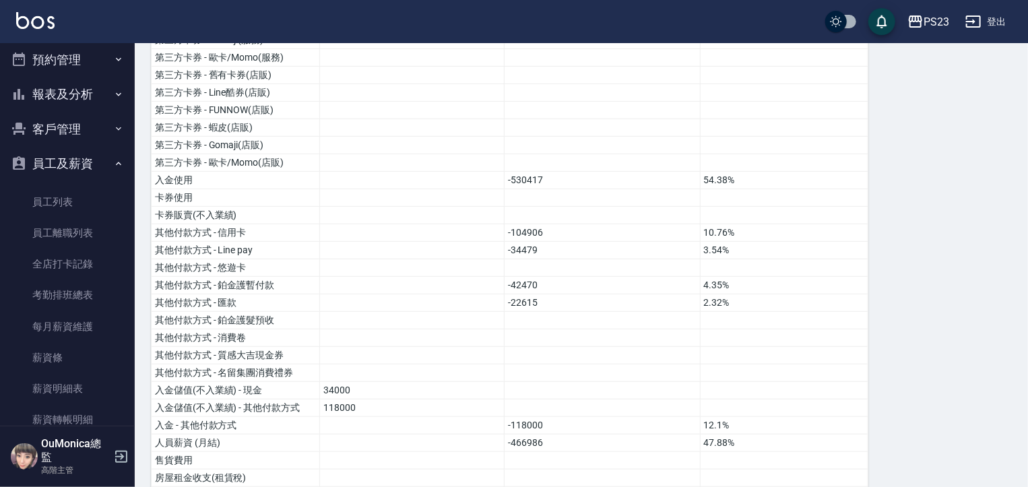
scroll to position [52, 0]
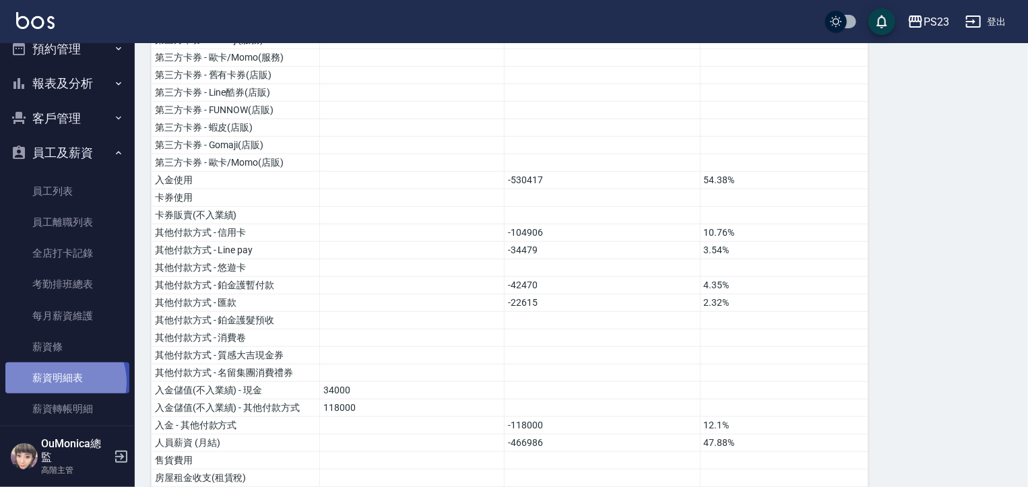
click at [61, 381] on link "薪資明細表" at bounding box center [67, 378] width 124 height 31
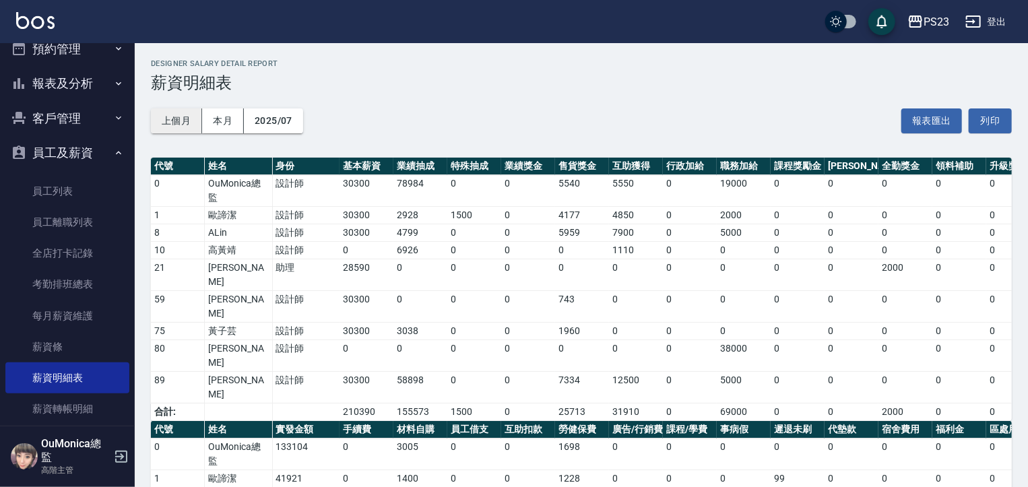
click at [163, 117] on button "上個月" at bounding box center [176, 120] width 51 height 25
click at [163, 120] on button "上個月" at bounding box center [176, 120] width 51 height 25
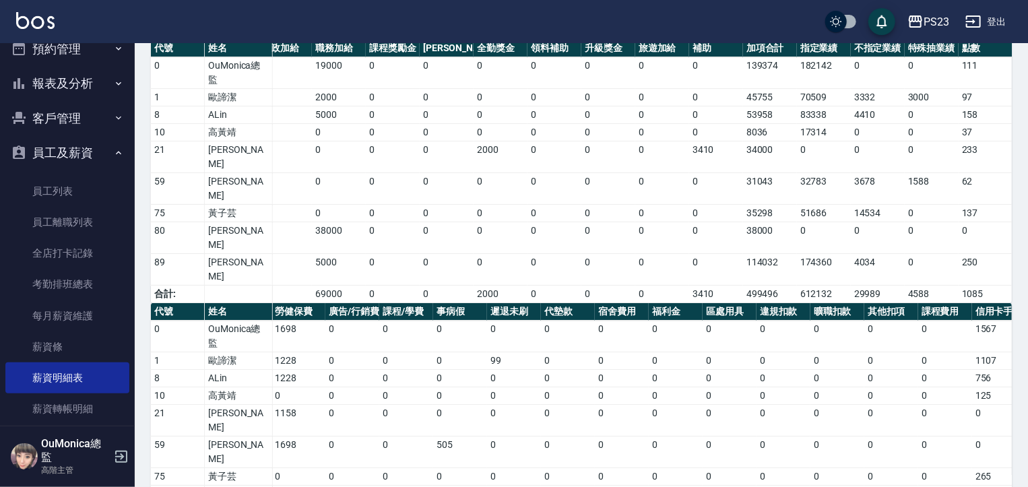
scroll to position [102, 0]
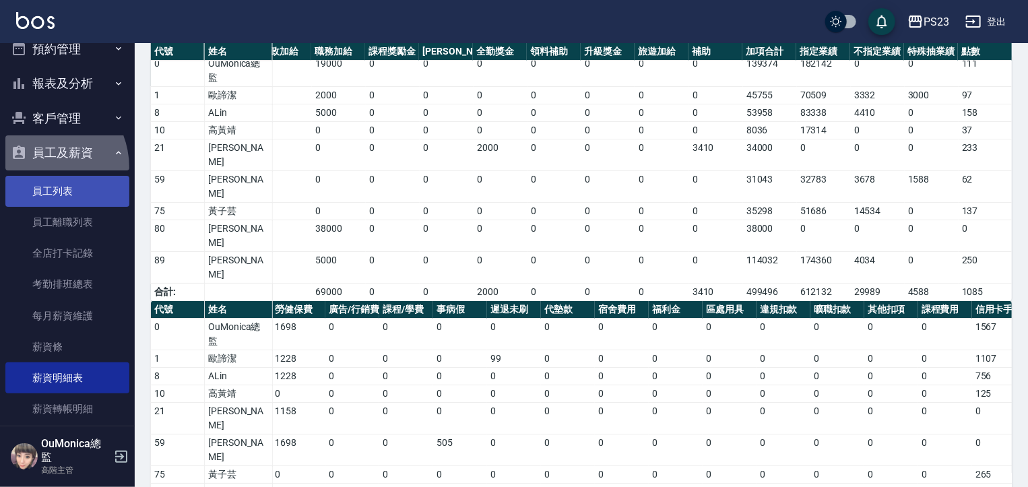
drag, startPoint x: 38, startPoint y: 167, endPoint x: 44, endPoint y: 177, distance: 11.8
click at [38, 168] on button "員工及薪資" at bounding box center [67, 152] width 124 height 35
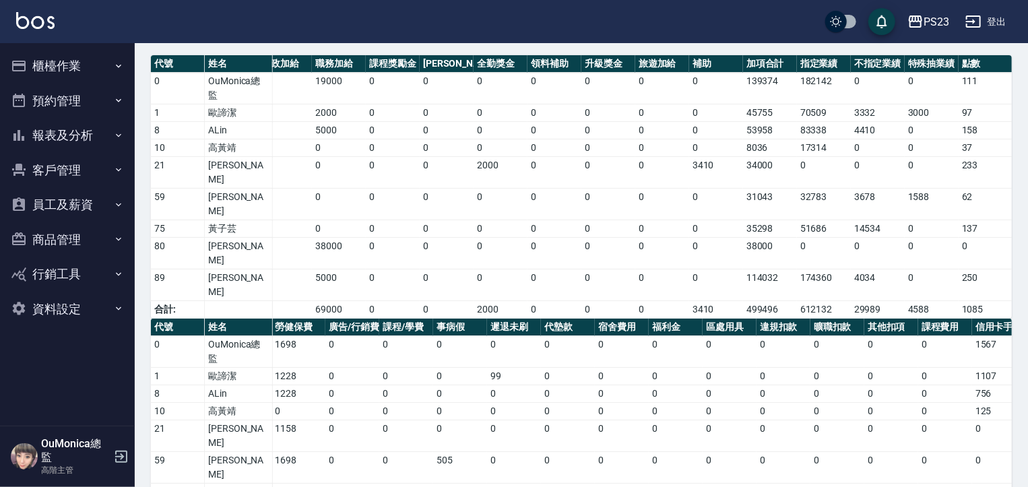
click at [44, 187] on button "員工及薪資" at bounding box center [67, 204] width 124 height 35
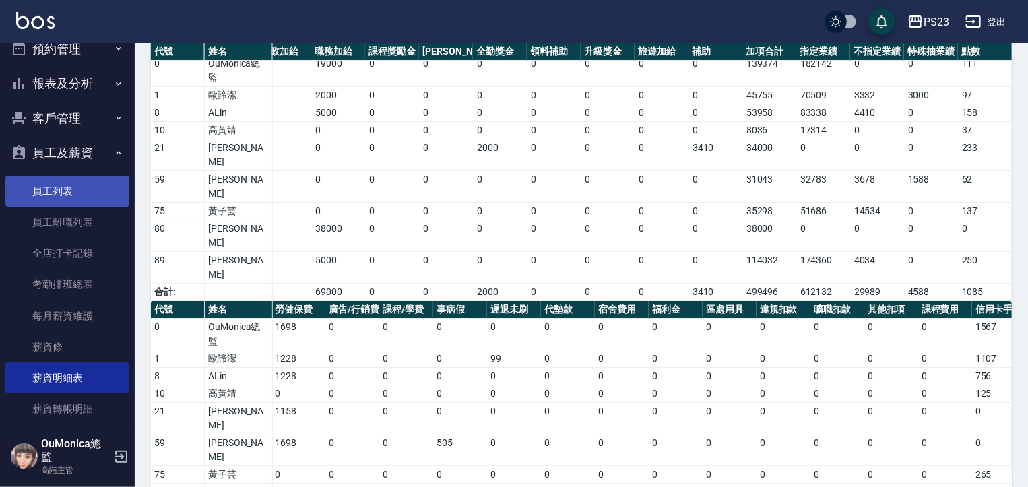
scroll to position [0, 0]
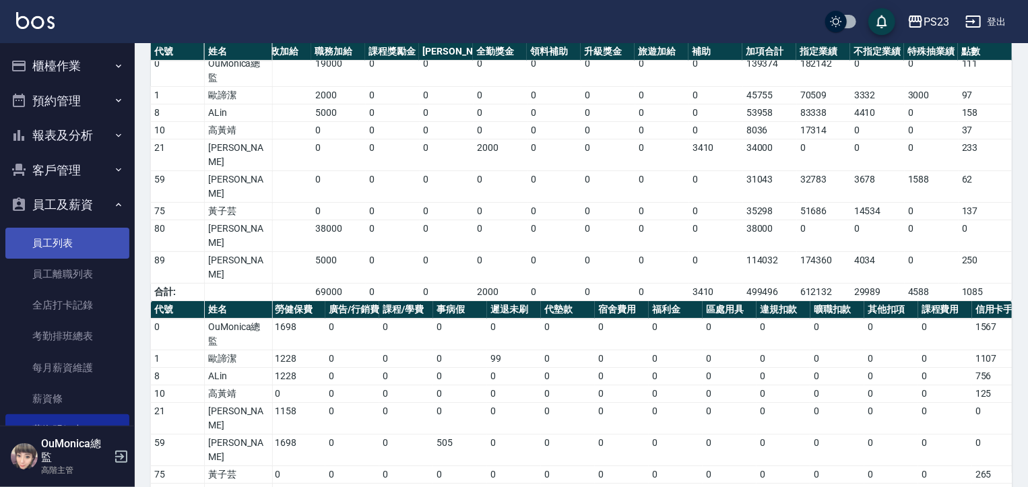
click at [44, 187] on button "員工及薪資" at bounding box center [67, 204] width 124 height 35
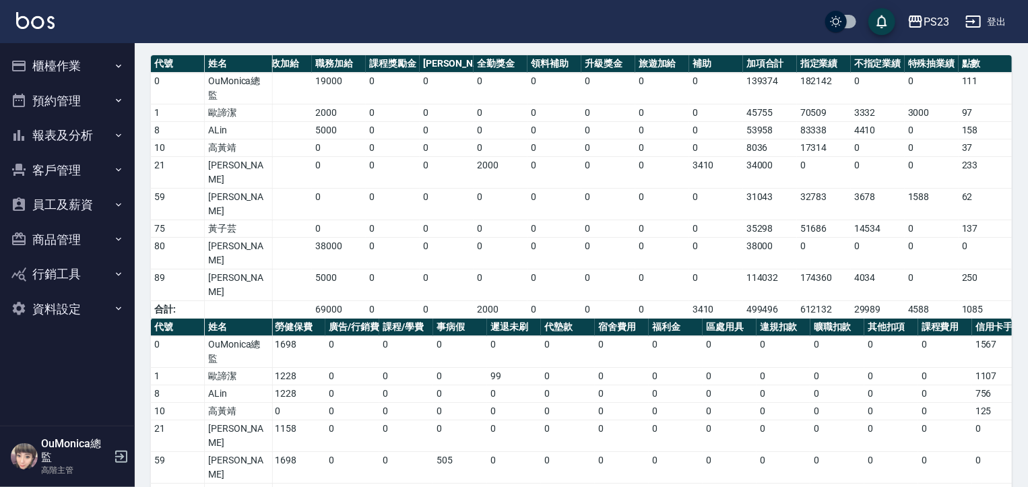
click at [82, 171] on button "客戶管理" at bounding box center [67, 170] width 124 height 35
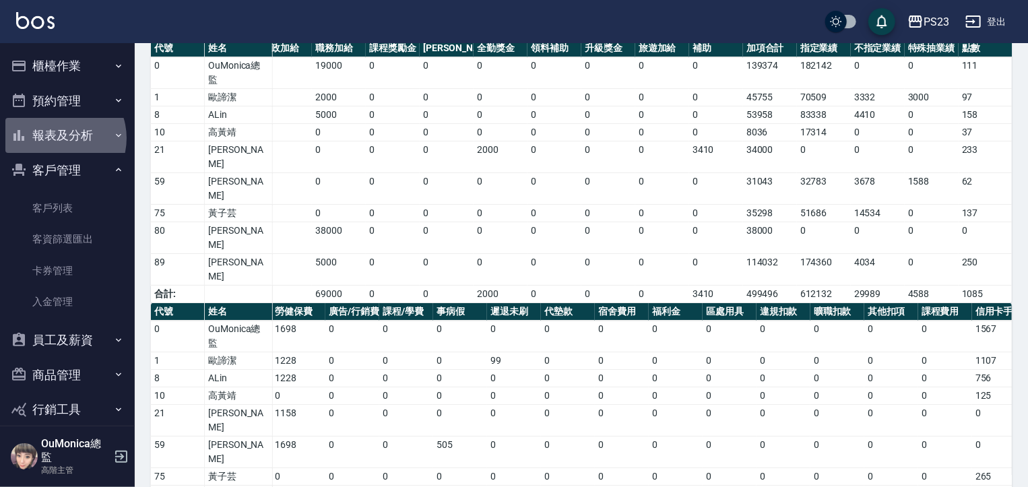
scroll to position [102, 0]
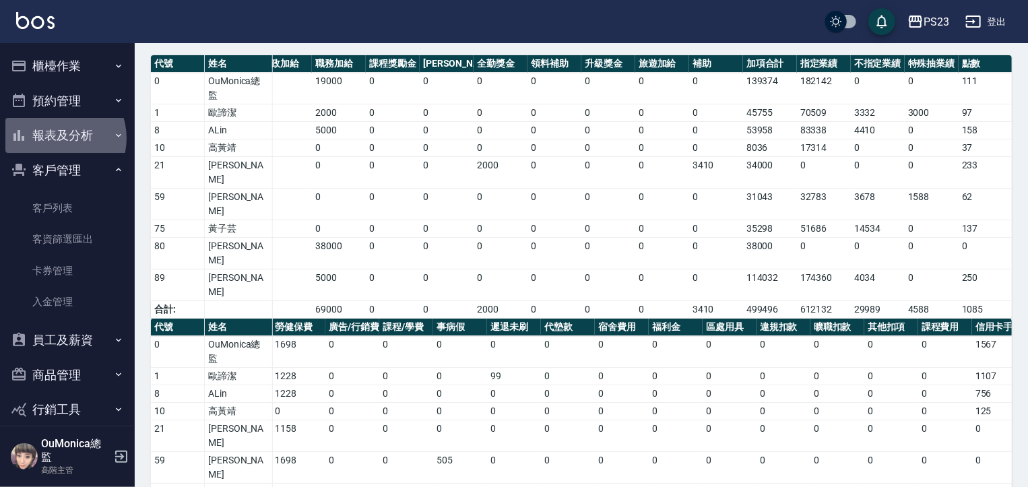
click at [58, 138] on button "報表及分析" at bounding box center [67, 135] width 124 height 35
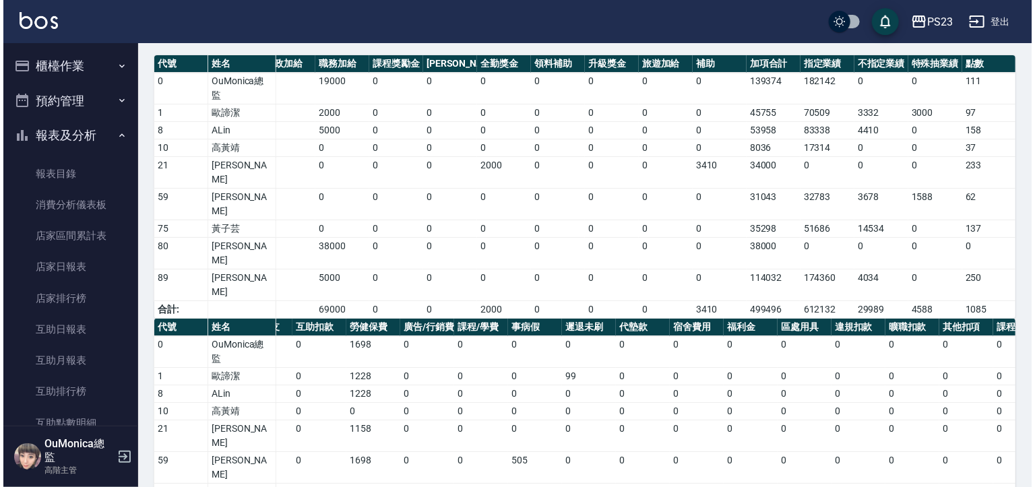
scroll to position [0, 127]
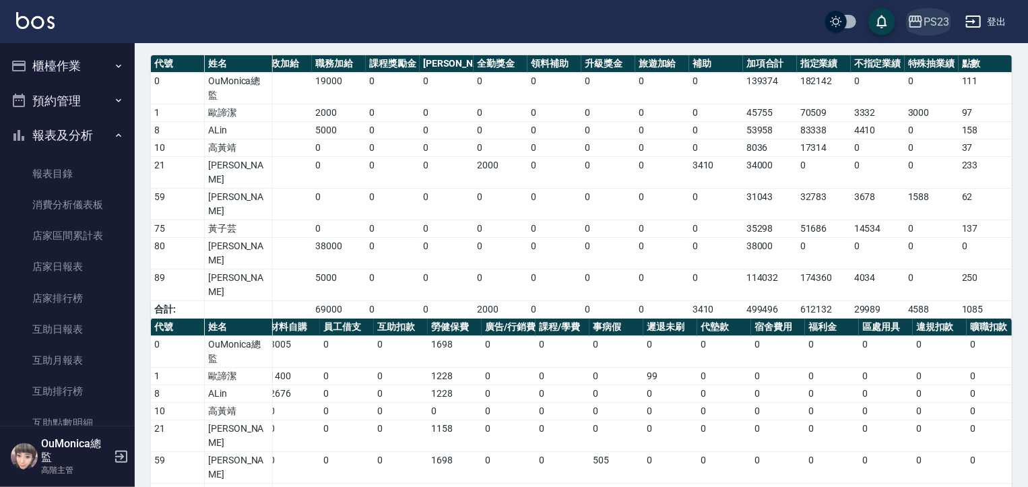
click at [922, 27] on icon "button" at bounding box center [916, 21] width 16 height 16
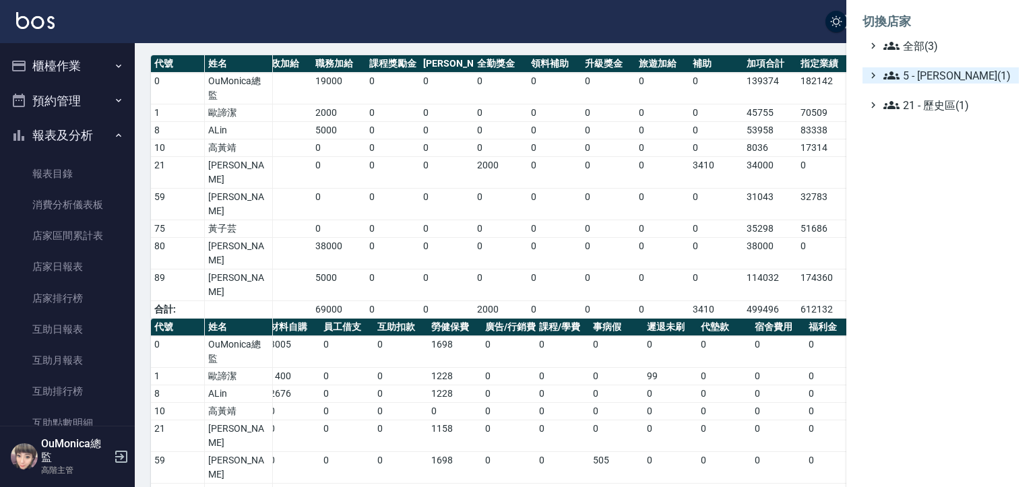
click at [933, 78] on span "5 - 陳嘉宏(1)" at bounding box center [948, 75] width 130 height 16
click at [933, 88] on span "5.02 - 歐芷辰(2)" at bounding box center [955, 92] width 117 height 16
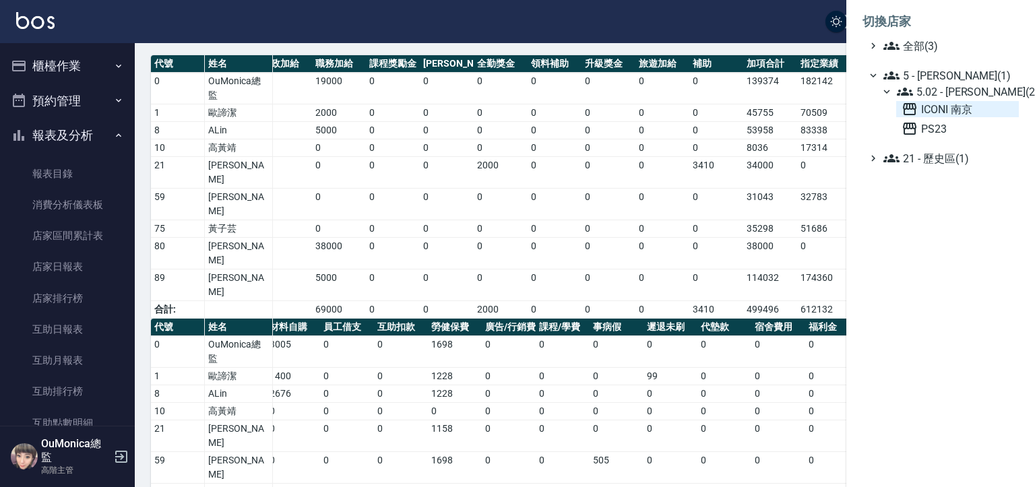
click at [937, 106] on span "ICONI 南京" at bounding box center [958, 109] width 112 height 16
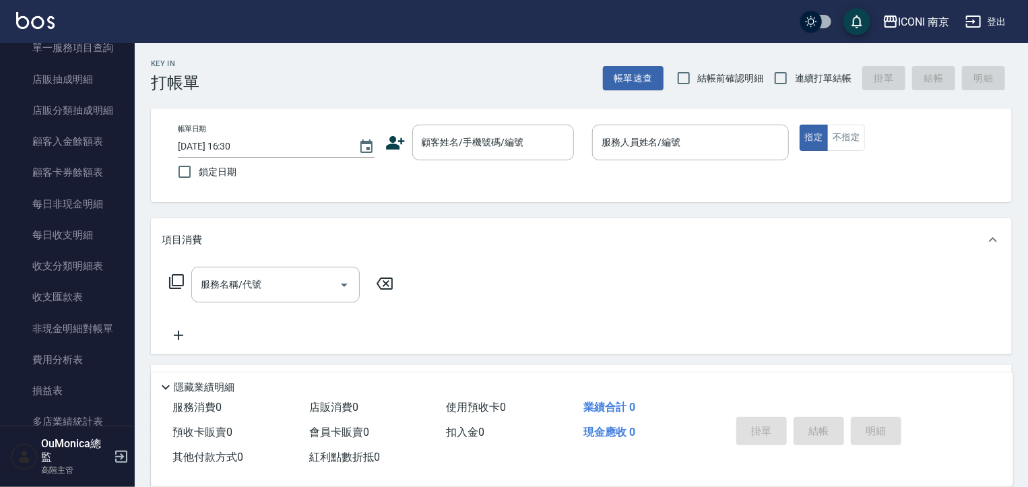
scroll to position [969, 0]
click at [83, 298] on link "收支匯款表" at bounding box center [67, 295] width 124 height 31
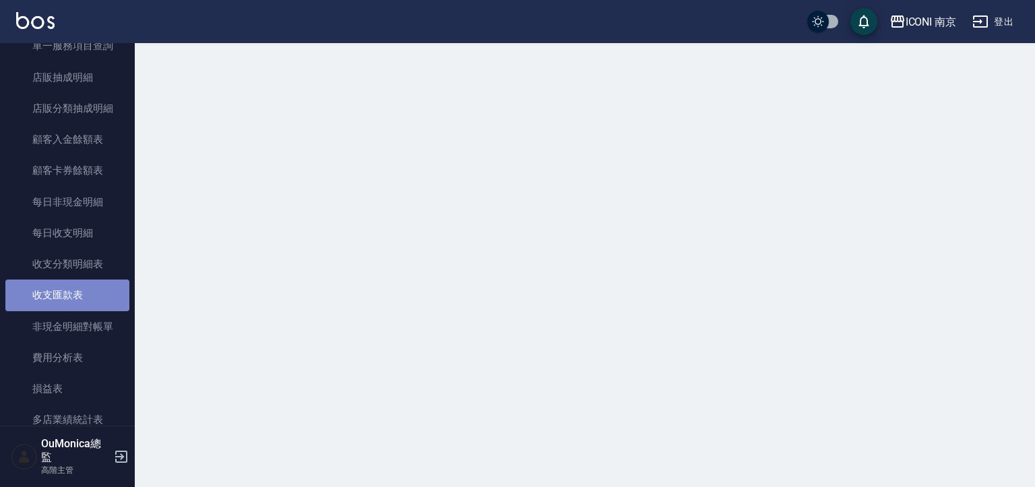
click at [83, 298] on link "收支匯款表" at bounding box center [67, 295] width 124 height 31
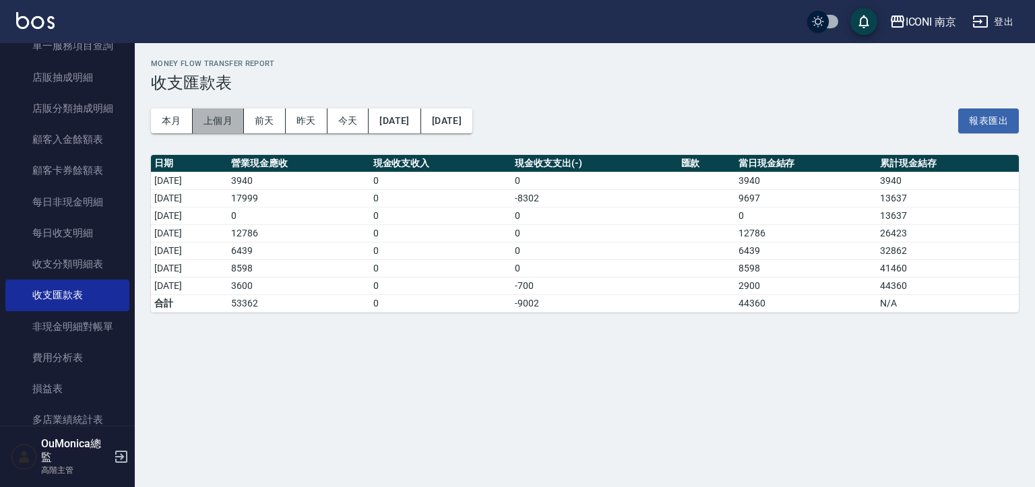
click at [203, 119] on button "上個月" at bounding box center [218, 120] width 51 height 25
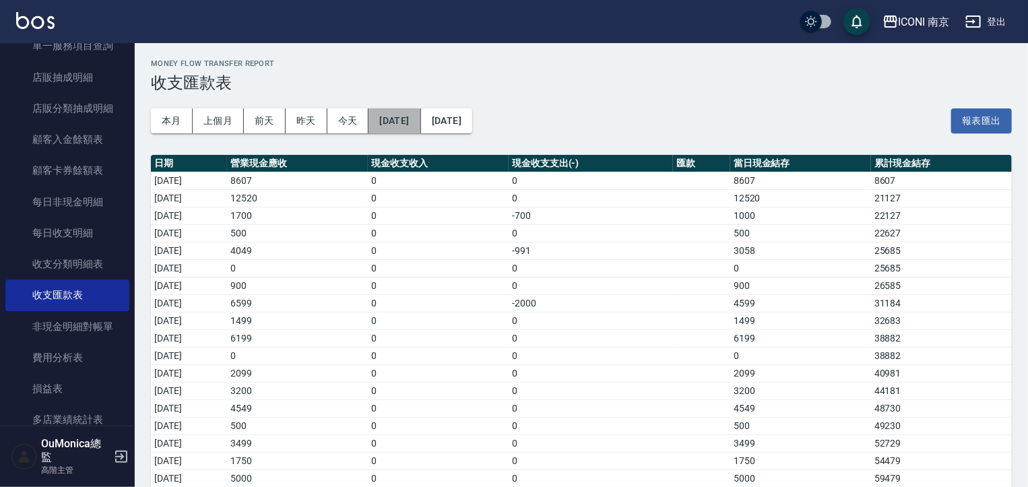
click at [420, 117] on button "[DATE]" at bounding box center [395, 120] width 52 height 25
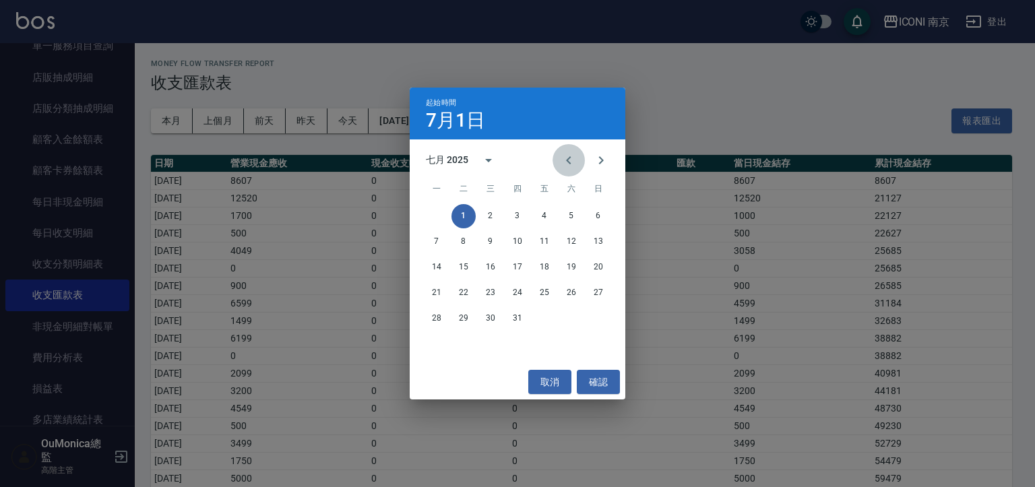
click at [569, 156] on icon "Previous month" at bounding box center [569, 160] width 16 height 16
click at [588, 295] on button "22" at bounding box center [598, 293] width 24 height 24
click at [588, 294] on div "Money Flow Transfer Report 收支匯款表 本月 上個月 [DATE] [DATE] [DATE] [DATE] [DATE] 報表匯出…" at bounding box center [514, 374] width 1028 height 749
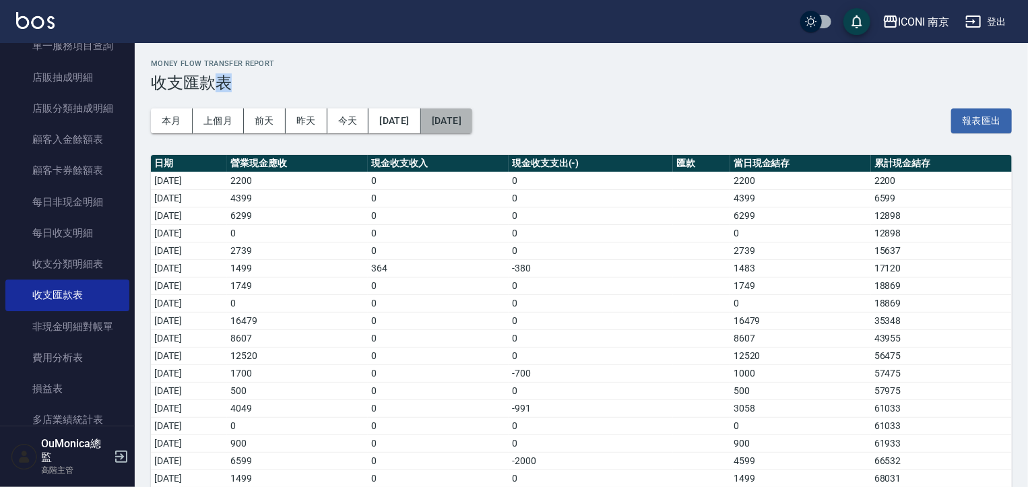
click at [472, 123] on button "[DATE]" at bounding box center [446, 120] width 51 height 25
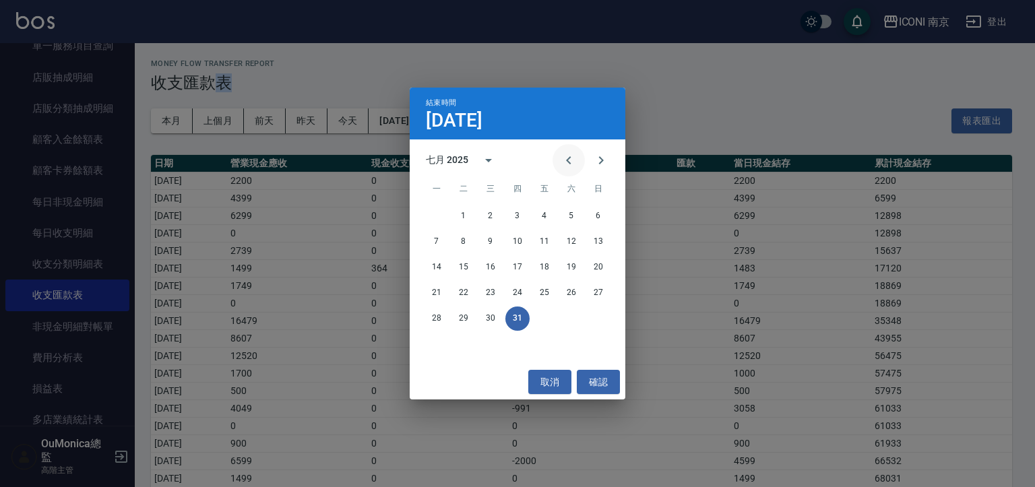
click at [563, 158] on icon "Previous month" at bounding box center [569, 160] width 16 height 16
click at [431, 342] on button "30" at bounding box center [437, 344] width 24 height 24
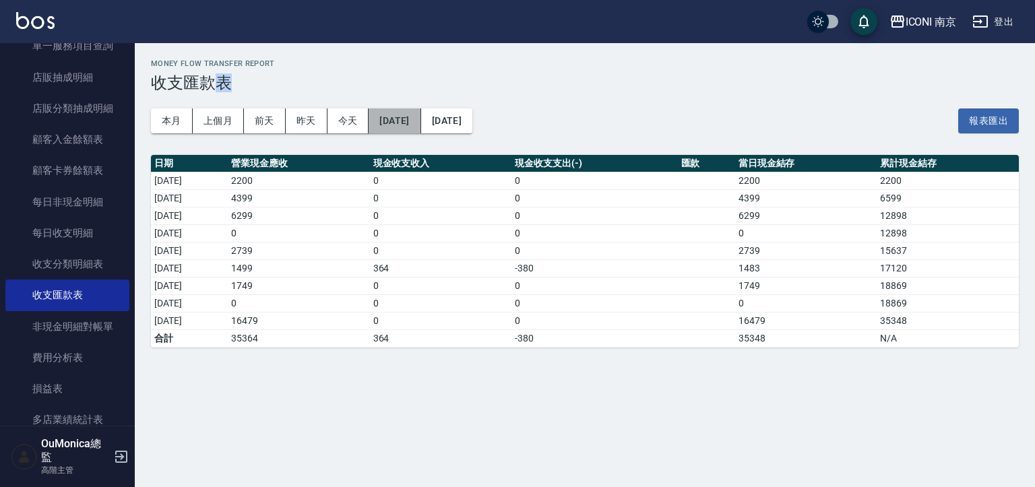
click at [418, 123] on button "[DATE]" at bounding box center [395, 120] width 52 height 25
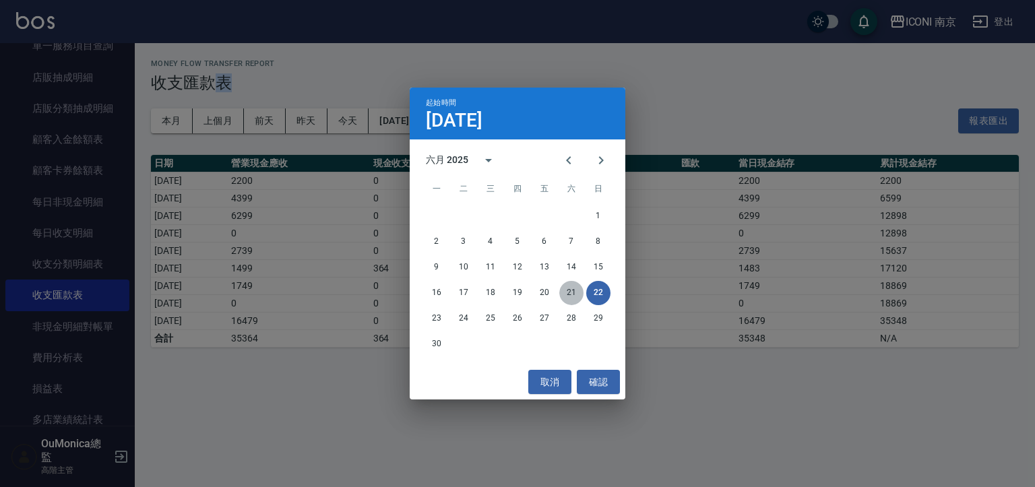
click at [569, 290] on button "21" at bounding box center [571, 293] width 24 height 24
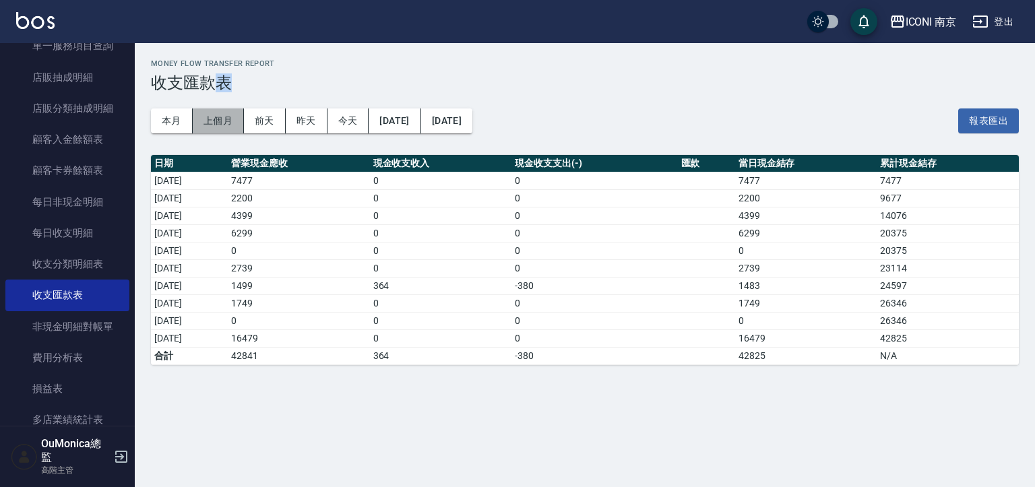
click at [208, 115] on button "上個月" at bounding box center [218, 120] width 51 height 25
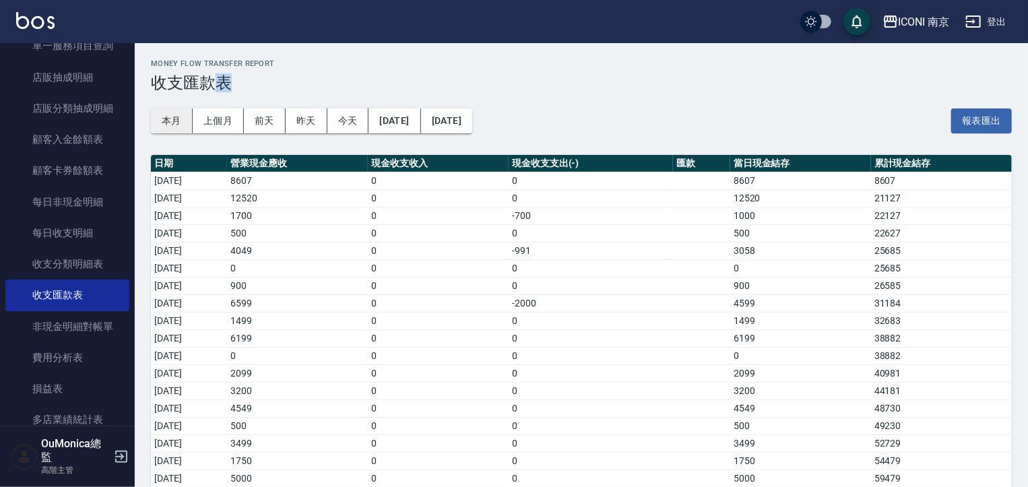
click at [178, 121] on button "本月" at bounding box center [172, 120] width 42 height 25
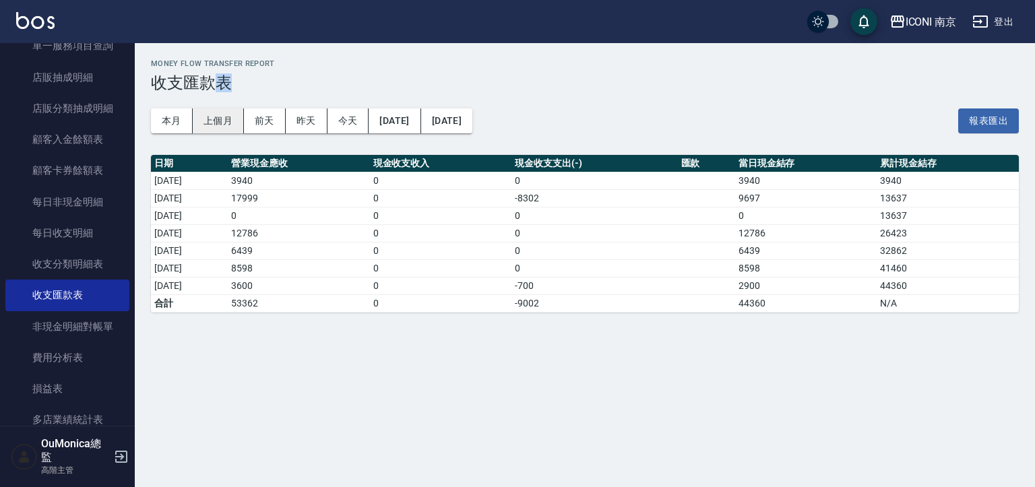
click at [230, 119] on button "上個月" at bounding box center [218, 120] width 51 height 25
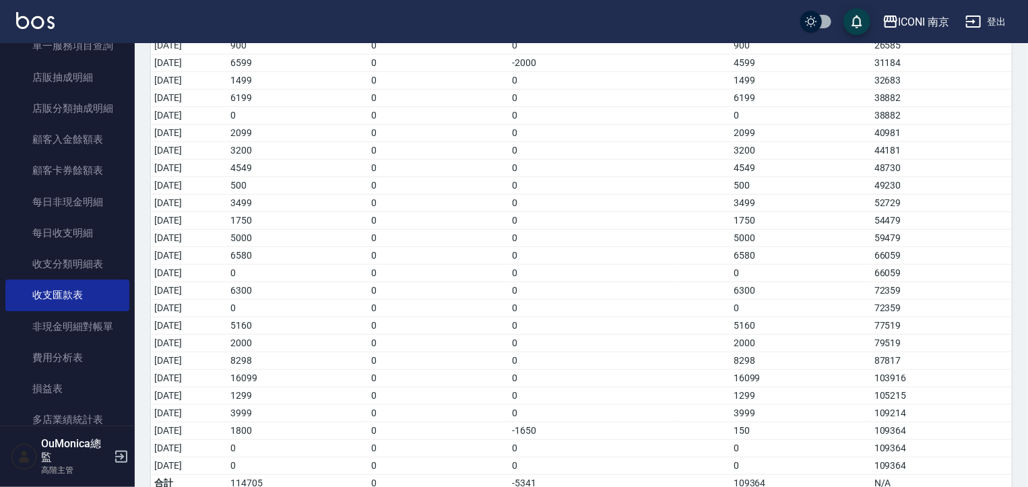
scroll to position [257, 0]
